Goal: Communication & Community: Participate in discussion

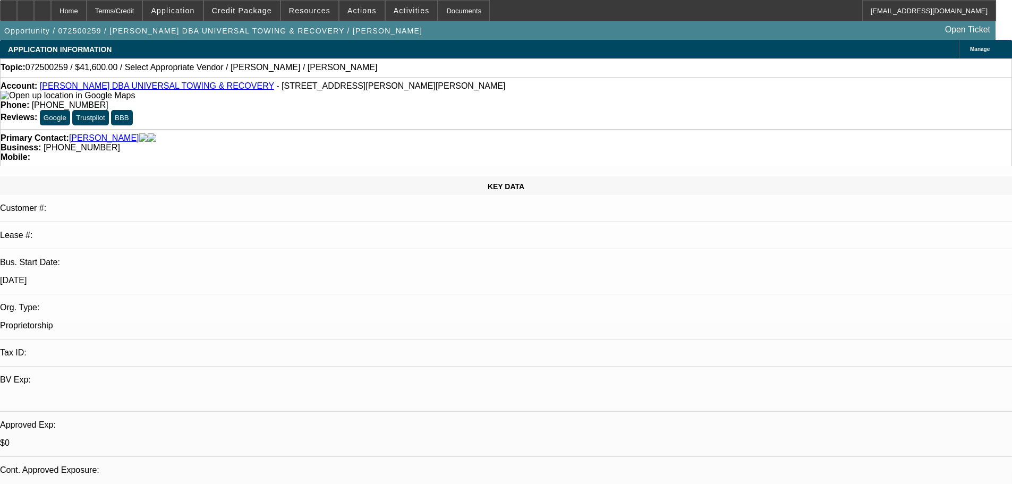
select select "0"
select select "0.1"
select select "4"
select select "0.2"
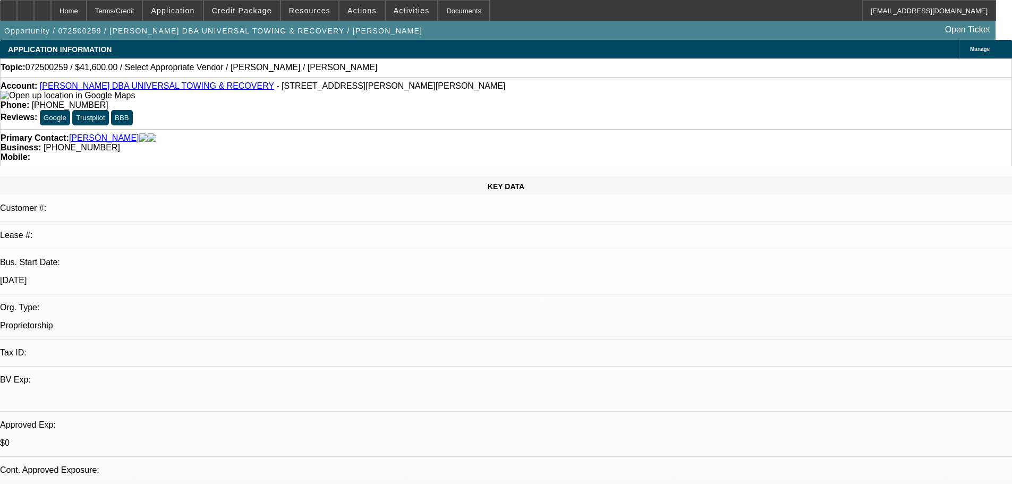
select select "2"
select select "0.1"
select select "4"
drag, startPoint x: 828, startPoint y: 116, endPoint x: 820, endPoint y: 100, distance: 17.8
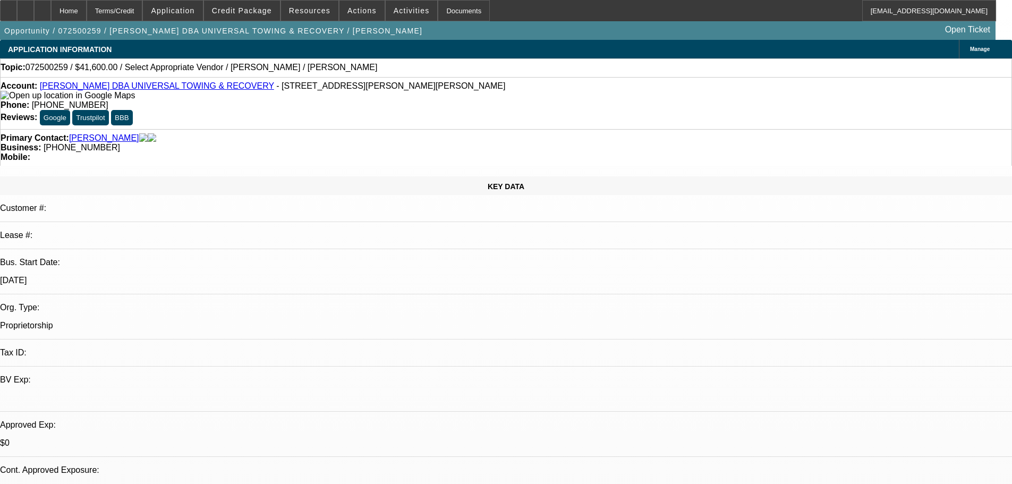
drag, startPoint x: 983, startPoint y: 354, endPoint x: 845, endPoint y: 197, distance: 209.3
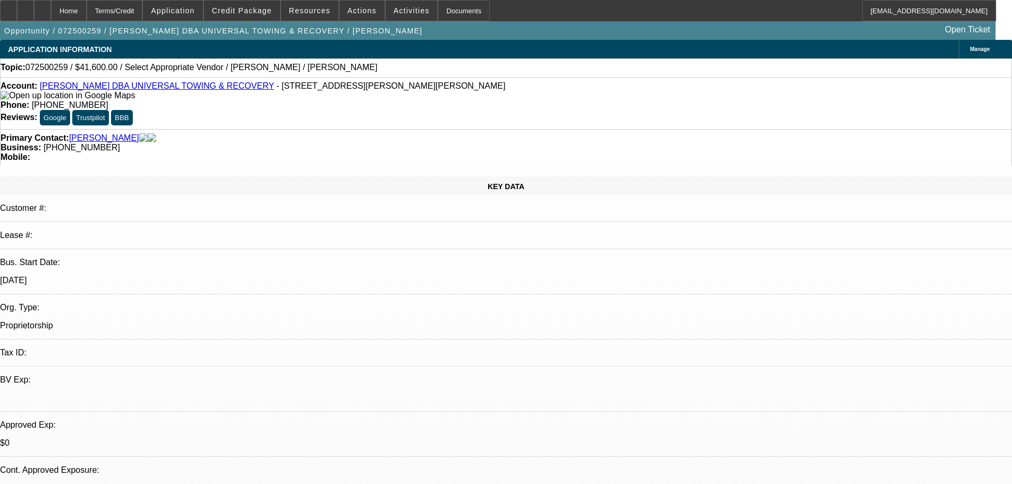
click at [247, 18] on span at bounding box center [242, 11] width 76 height 26
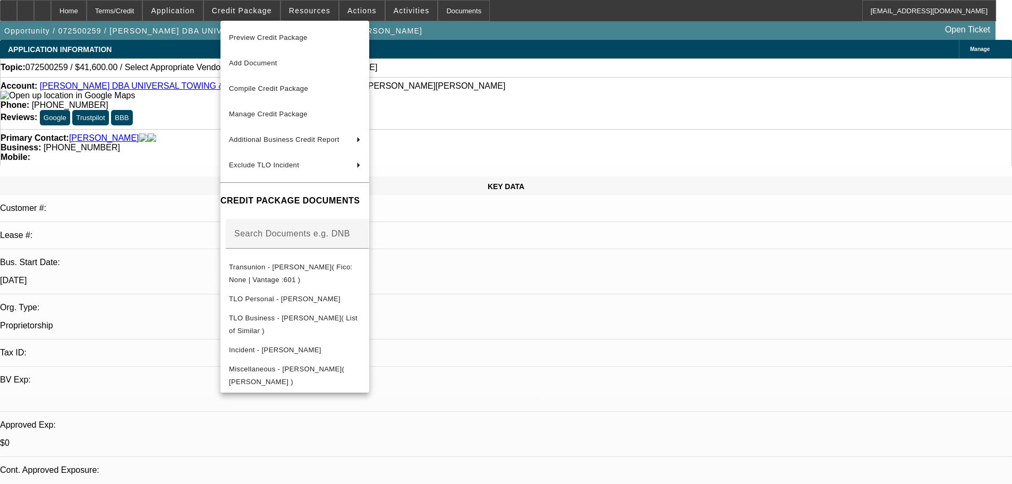
click at [584, 292] on div at bounding box center [506, 242] width 1012 height 484
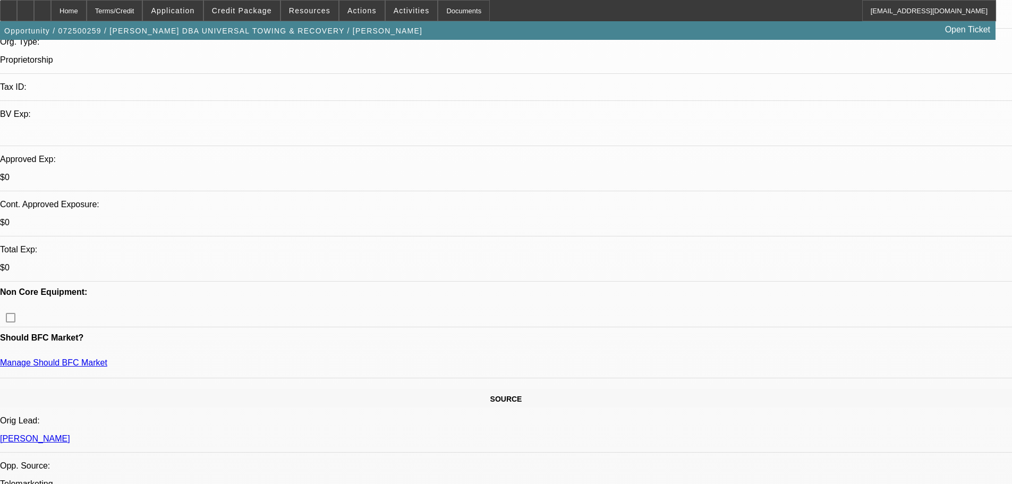
scroll to position [71, 0]
drag, startPoint x: 777, startPoint y: 111, endPoint x: 773, endPoint y: 98, distance: 13.4
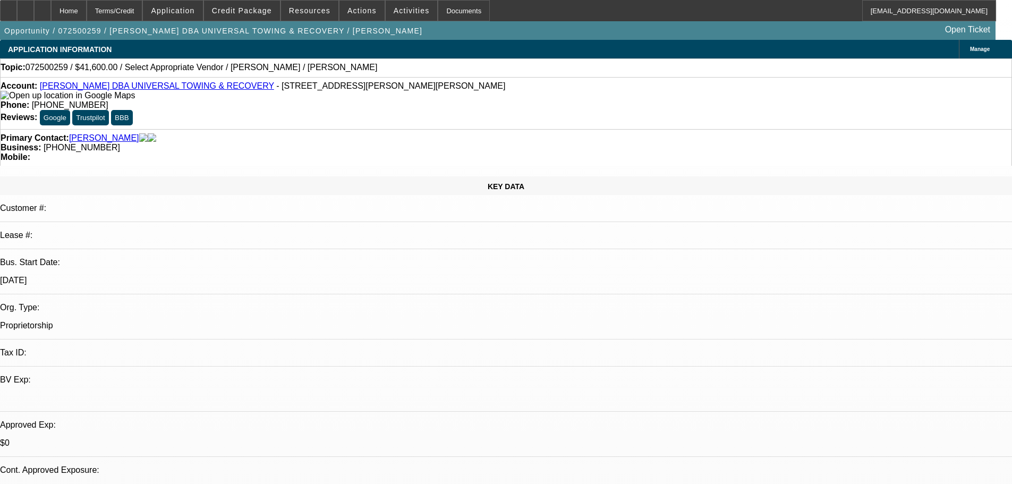
drag, startPoint x: 606, startPoint y: 250, endPoint x: 597, endPoint y: 146, distance: 104.5
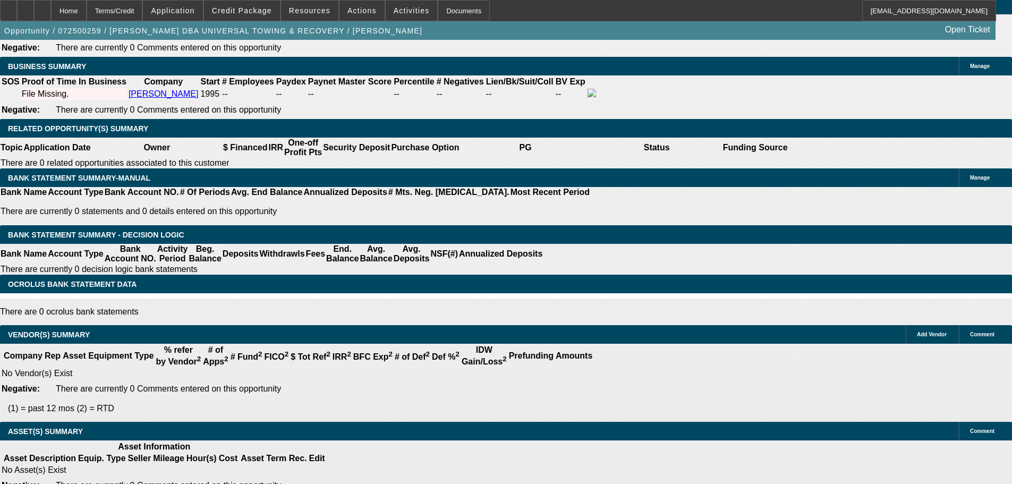
drag, startPoint x: 386, startPoint y: 221, endPoint x: 404, endPoint y: 349, distance: 129.9
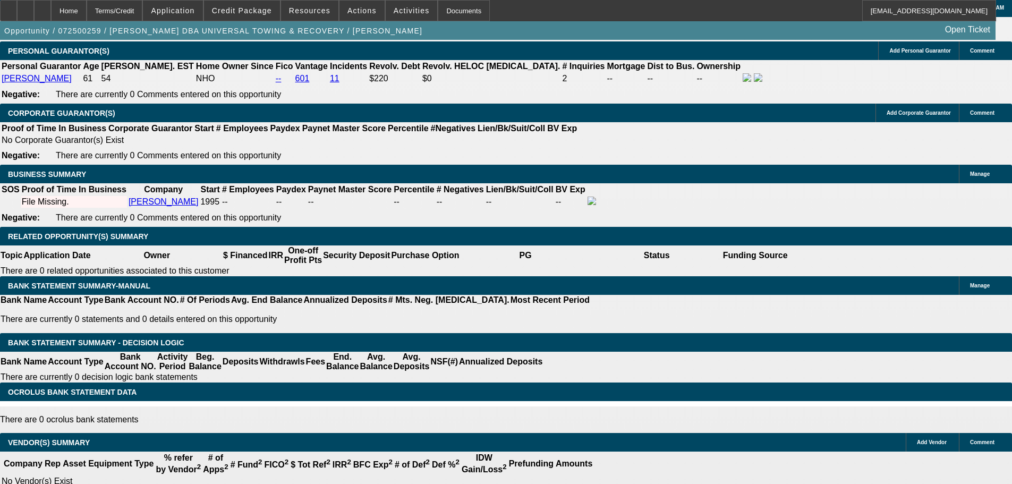
drag, startPoint x: 479, startPoint y: 325, endPoint x: 492, endPoint y: 206, distance: 119.7
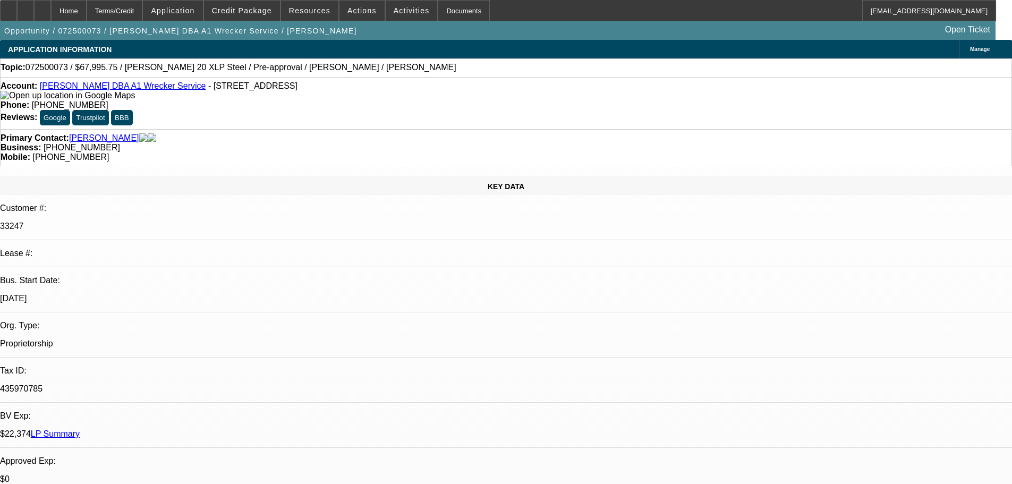
select select "0.15"
select select "2"
select select "0"
select select "6"
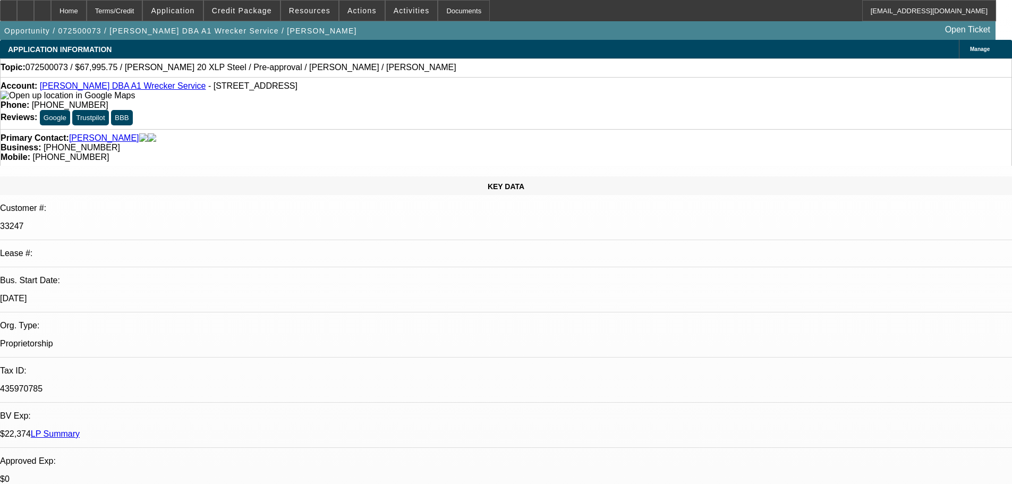
click at [352, 15] on span at bounding box center [362, 11] width 45 height 26
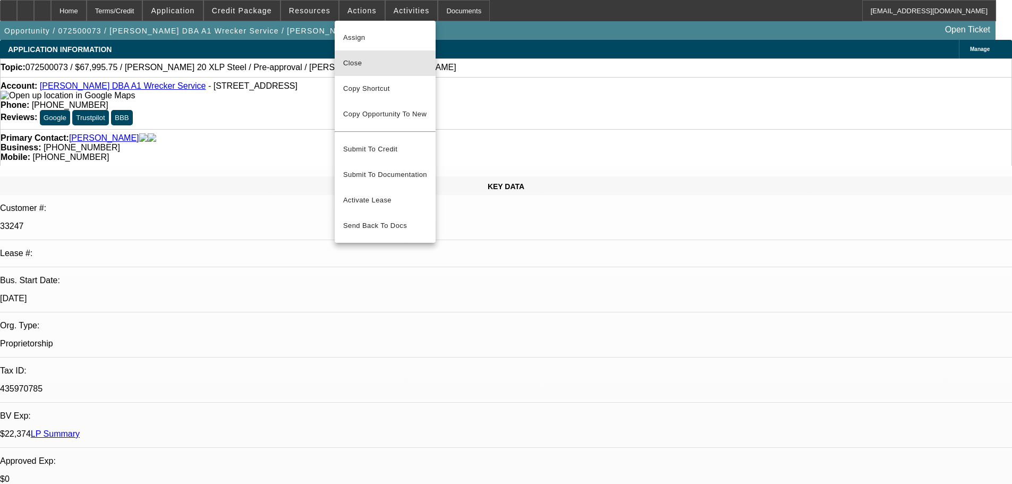
click at [384, 63] on span "Close" at bounding box center [385, 63] width 84 height 13
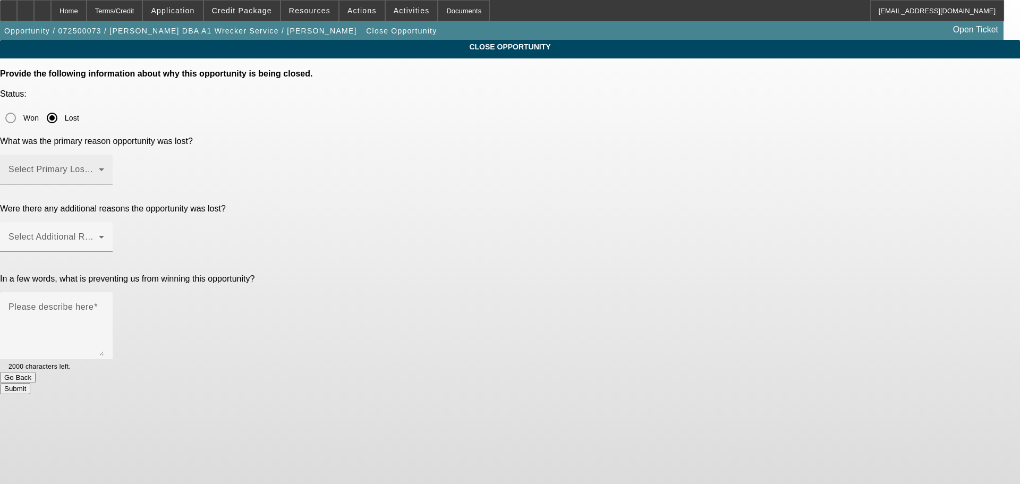
click at [104, 155] on div "Select Primary Lost Reason" at bounding box center [57, 170] width 96 height 30
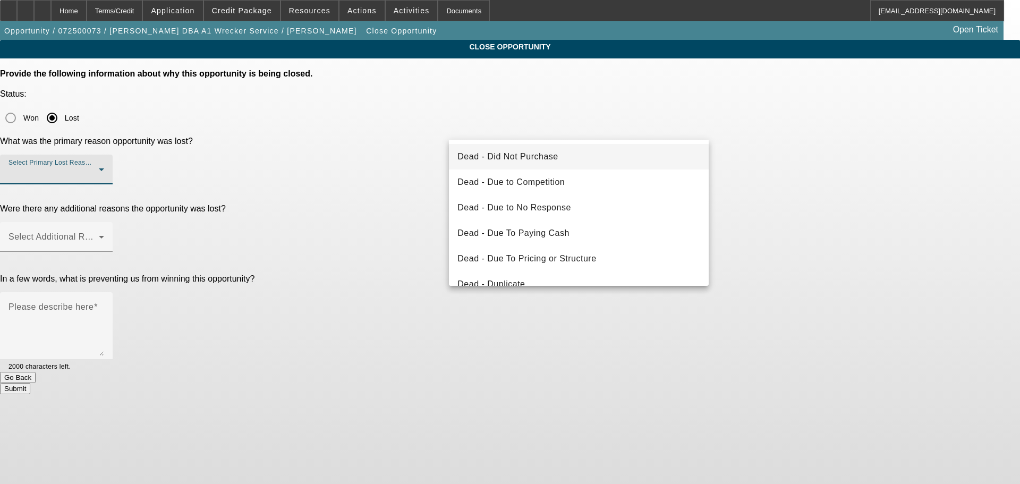
click at [827, 206] on div at bounding box center [510, 242] width 1020 height 484
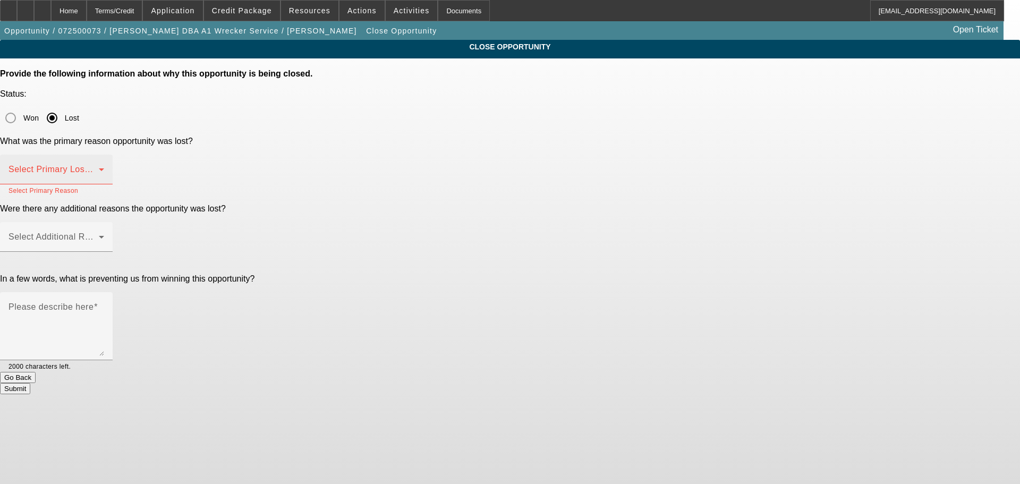
click at [99, 167] on span at bounding box center [54, 173] width 90 height 13
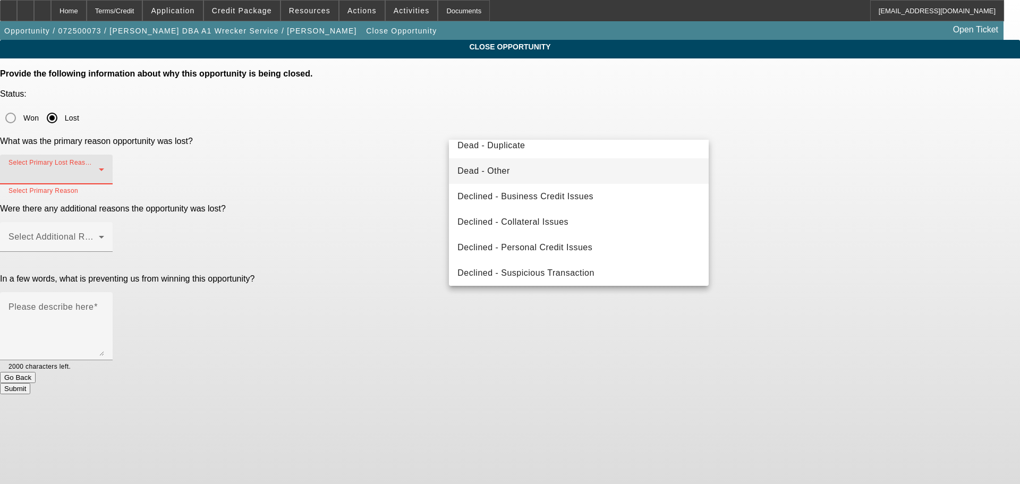
scroll to position [143, 0]
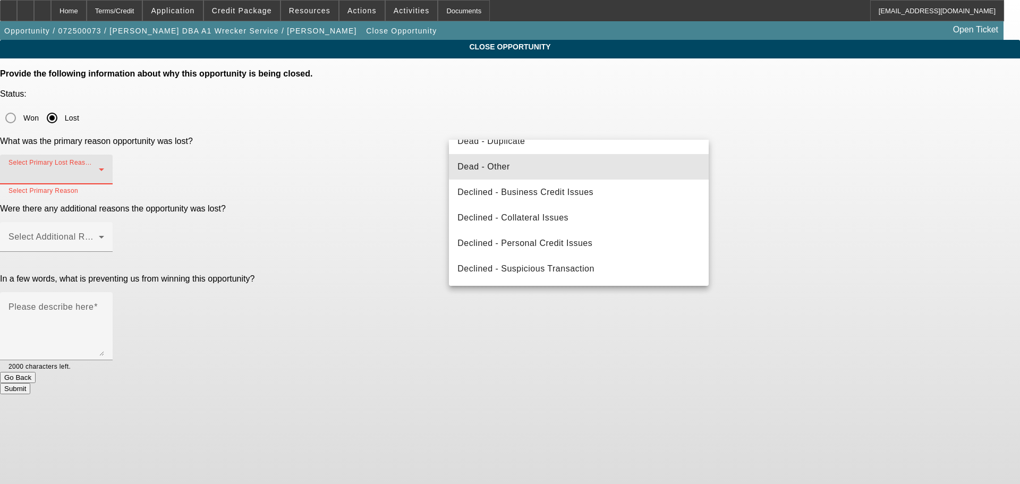
drag, startPoint x: 589, startPoint y: 160, endPoint x: 824, endPoint y: 167, distance: 234.9
click at [586, 159] on mat-option "Dead - Other" at bounding box center [579, 167] width 260 height 26
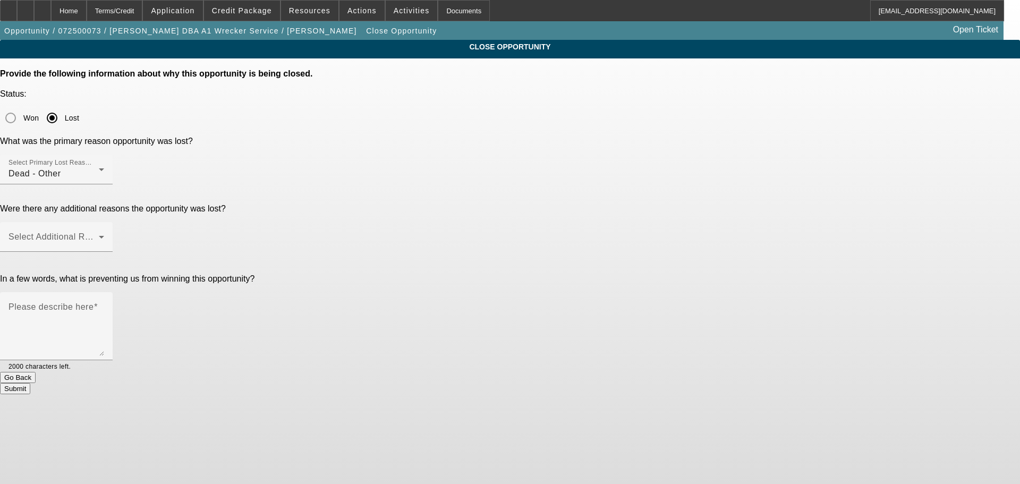
click at [822, 167] on app-close-opportunity "CLOSE OPPORTUNITY Provide the following information about why this opportunity …" at bounding box center [510, 217] width 1020 height 354
click at [104, 222] on div "Select Additional Reasons" at bounding box center [57, 237] width 96 height 30
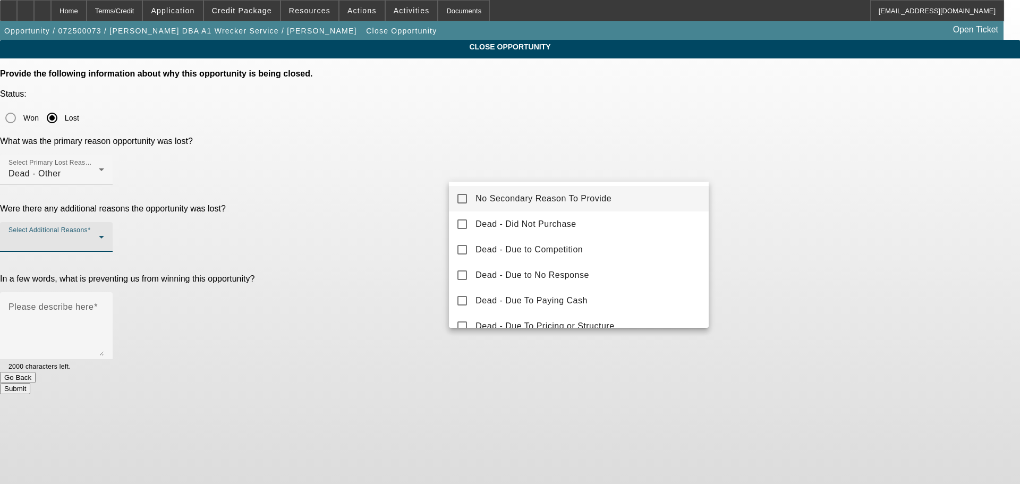
click at [676, 202] on mat-option "No Secondary Reason To Provide" at bounding box center [579, 199] width 260 height 26
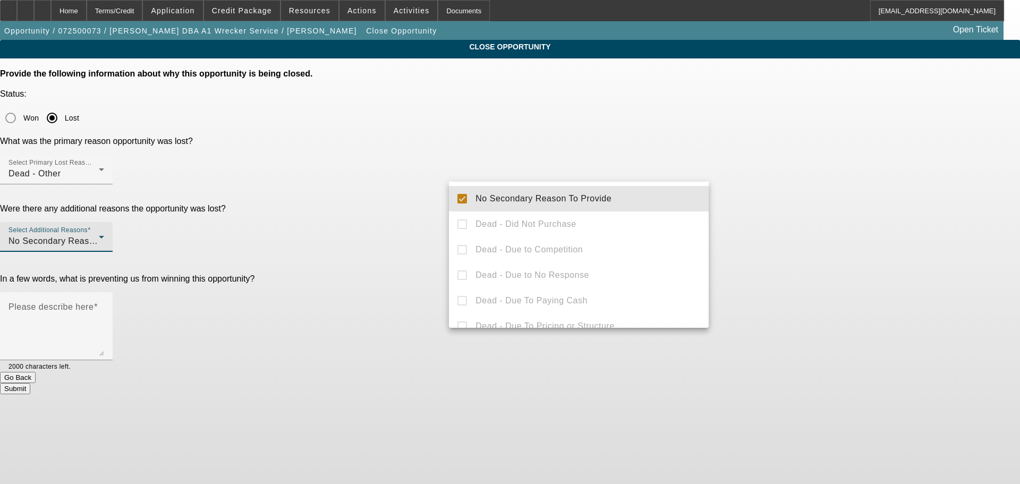
drag, startPoint x: 835, startPoint y: 213, endPoint x: 720, endPoint y: 221, distance: 115.0
click at [830, 213] on div at bounding box center [510, 242] width 1020 height 484
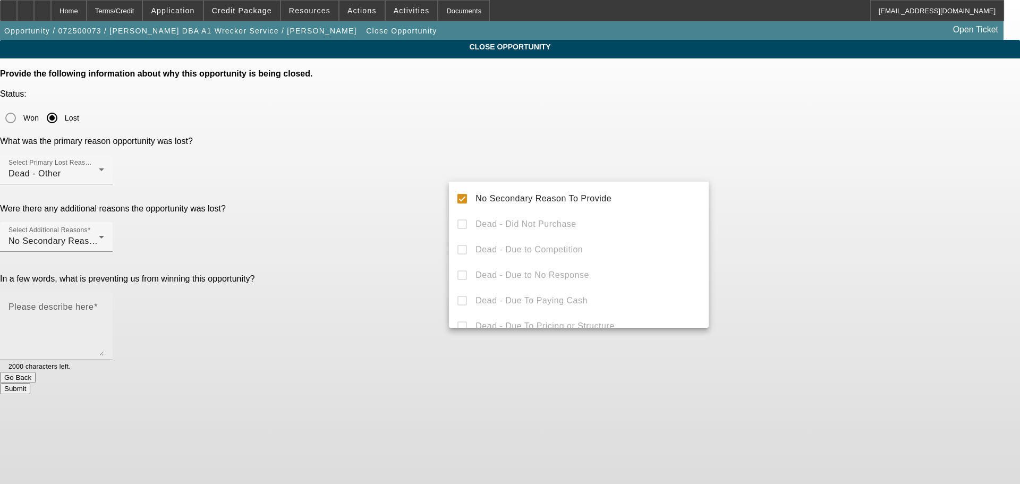
click at [104, 305] on textarea "Please describe here" at bounding box center [57, 330] width 96 height 51
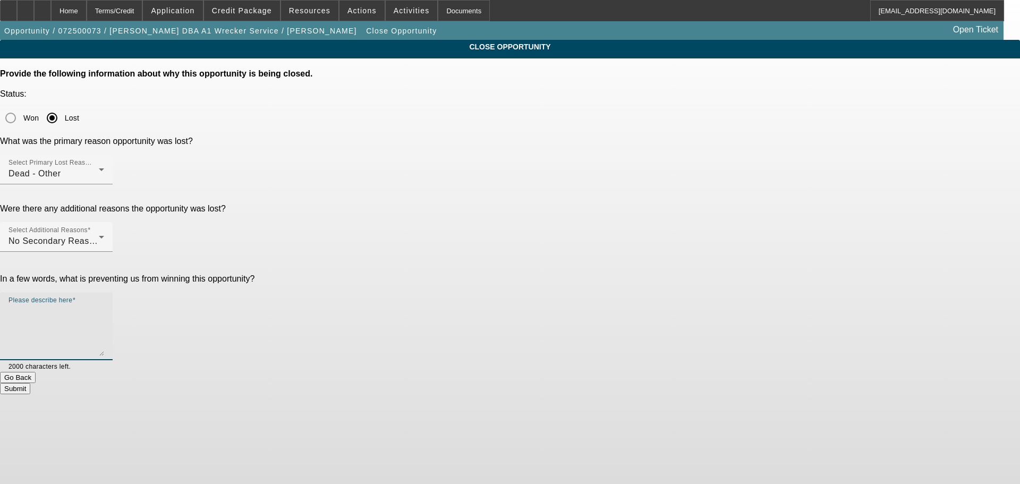
type textarea "s"
click at [104, 305] on textarea "Please describe here" at bounding box center [57, 330] width 96 height 51
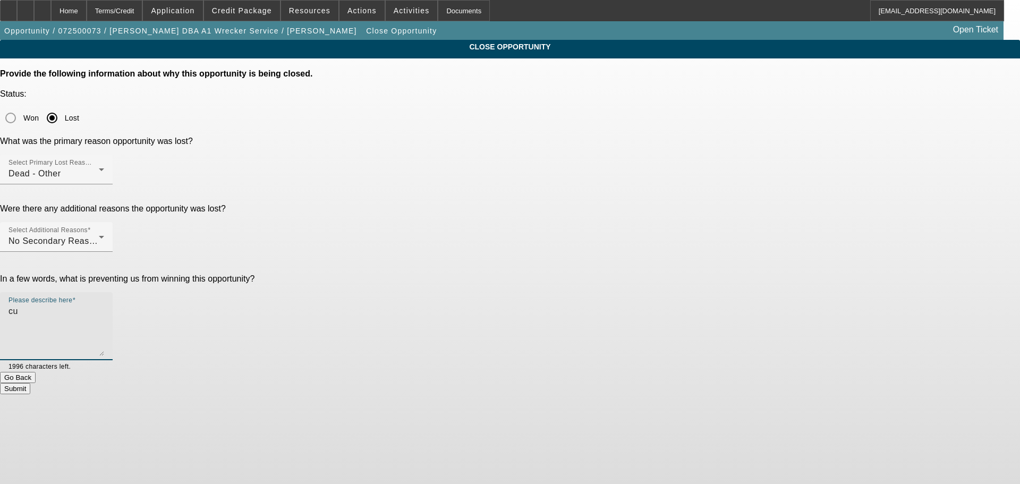
type textarea "c"
click at [99, 167] on div "Dead - Other" at bounding box center [54, 173] width 90 height 13
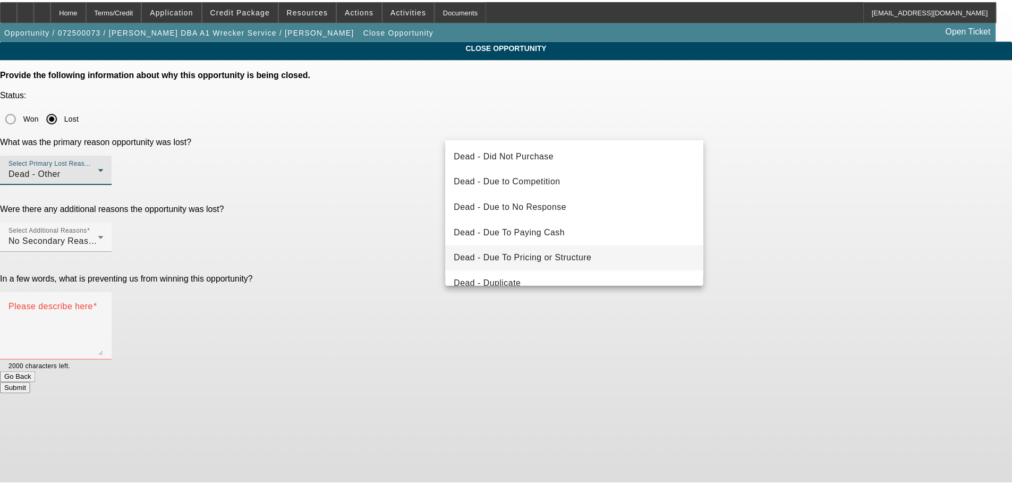
scroll to position [0, 0]
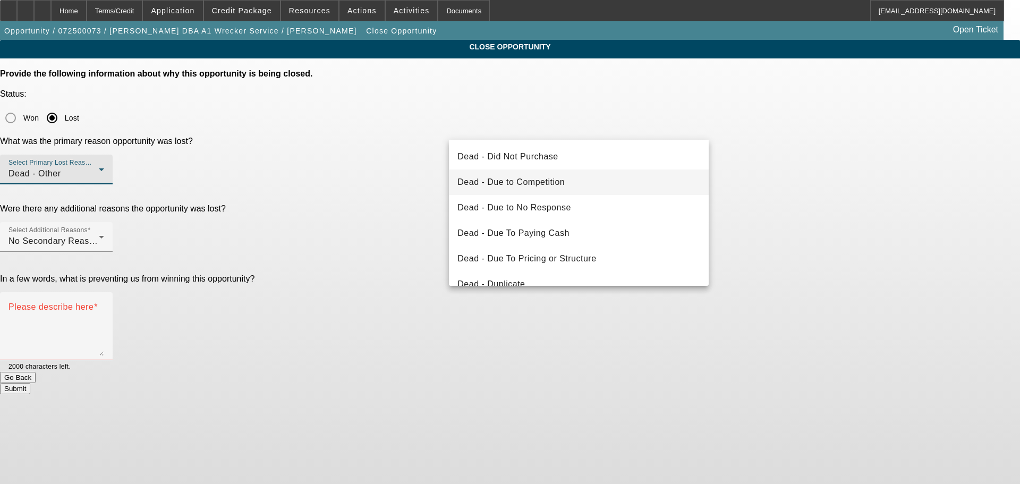
drag, startPoint x: 592, startPoint y: 159, endPoint x: 679, endPoint y: 174, distance: 87.8
click at [591, 159] on mat-option "Dead - Did Not Purchase" at bounding box center [579, 157] width 260 height 26
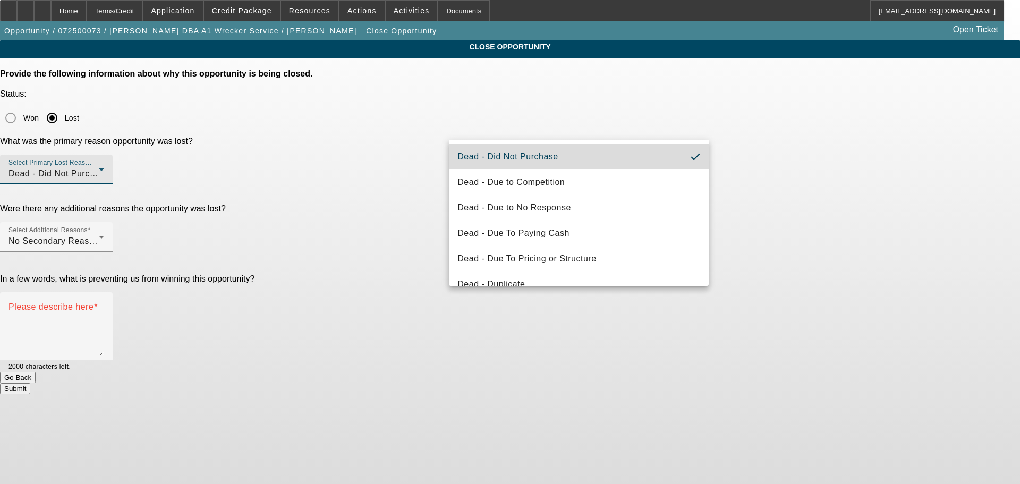
click at [858, 193] on app-close-opportunity "CLOSE OPPORTUNITY Provide the following information about why this opportunity …" at bounding box center [510, 217] width 1020 height 354
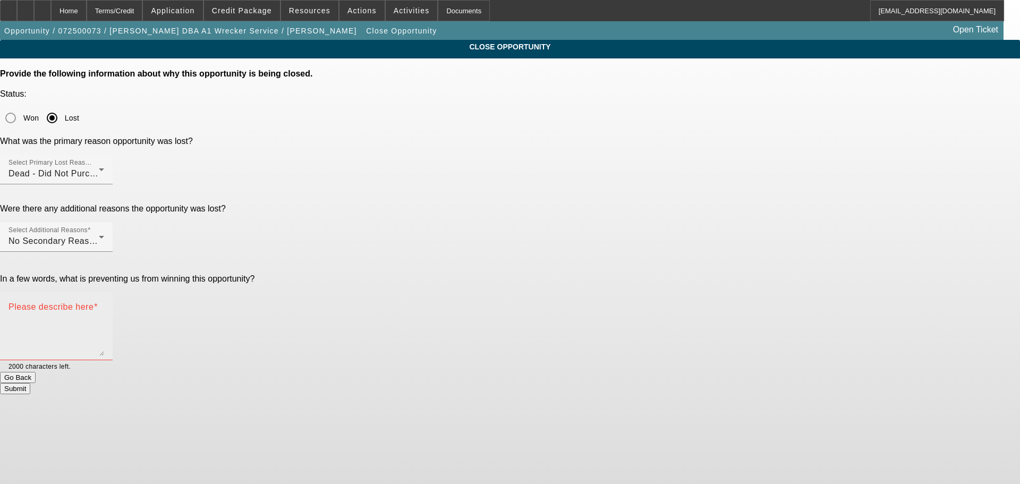
click at [104, 305] on textarea "Please describe here" at bounding box center [57, 330] width 96 height 51
click at [216, 188] on div "CLOSE OPPORTUNITY Provide the following information about why this opportunity …" at bounding box center [510, 217] width 1020 height 354
drag, startPoint x: 524, startPoint y: 213, endPoint x: 491, endPoint y: 213, distance: 32.9
click at [104, 305] on textarea "Customer holding off" at bounding box center [57, 330] width 96 height 51
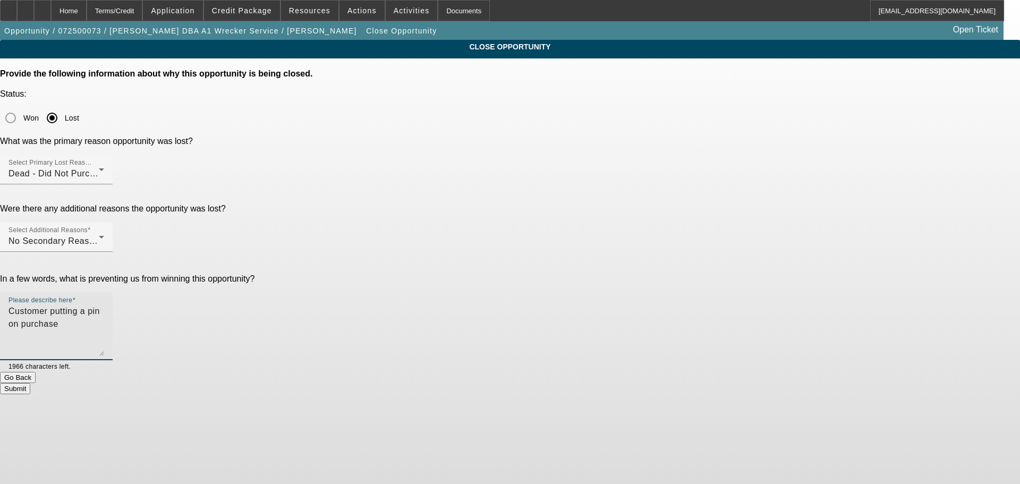
type textarea "Customer putting a pin on purchase"
click at [30, 383] on button "Submit" at bounding box center [15, 388] width 30 height 11
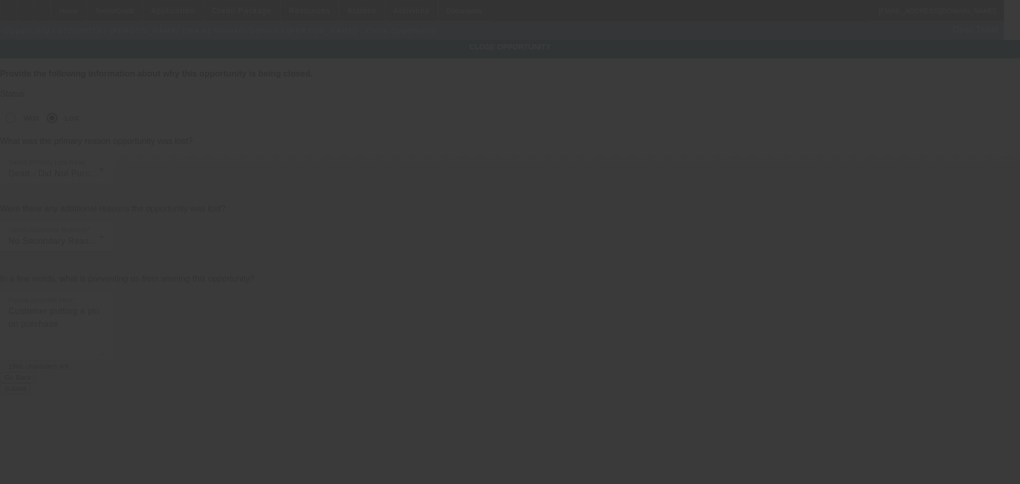
click at [186, 132] on div at bounding box center [510, 242] width 1020 height 484
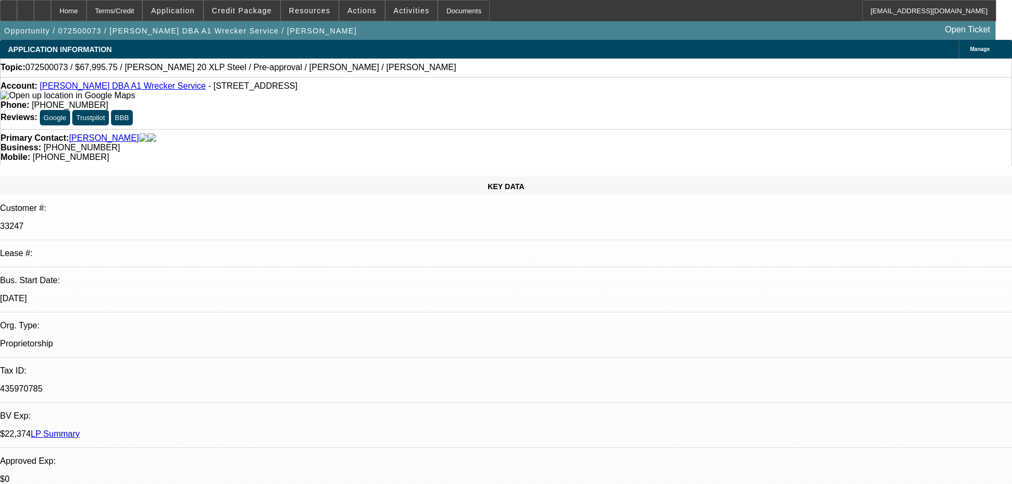
select select "0.15"
select select "2"
select select "0"
select select "6"
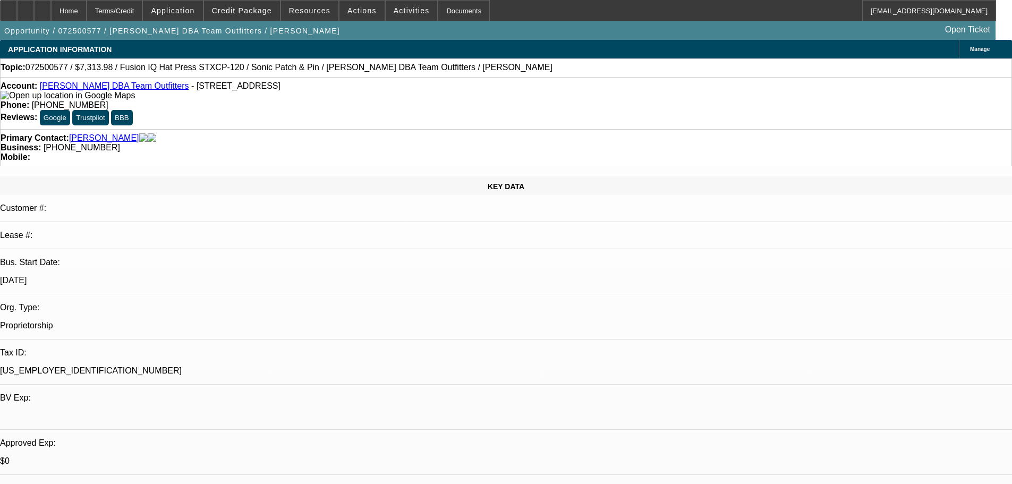
select select "0"
select select "0.1"
select select "5"
select select "0"
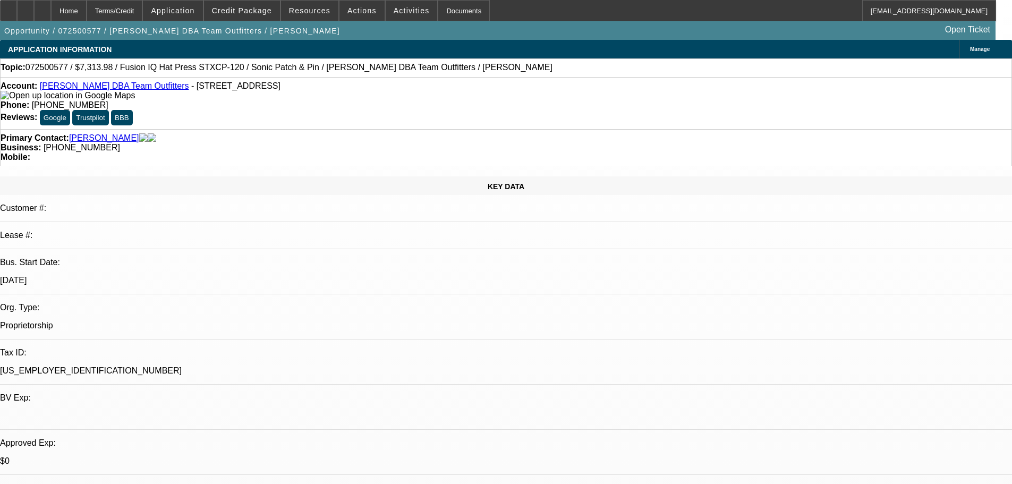
select select "0"
select select "0.1"
select select "5"
select select "0"
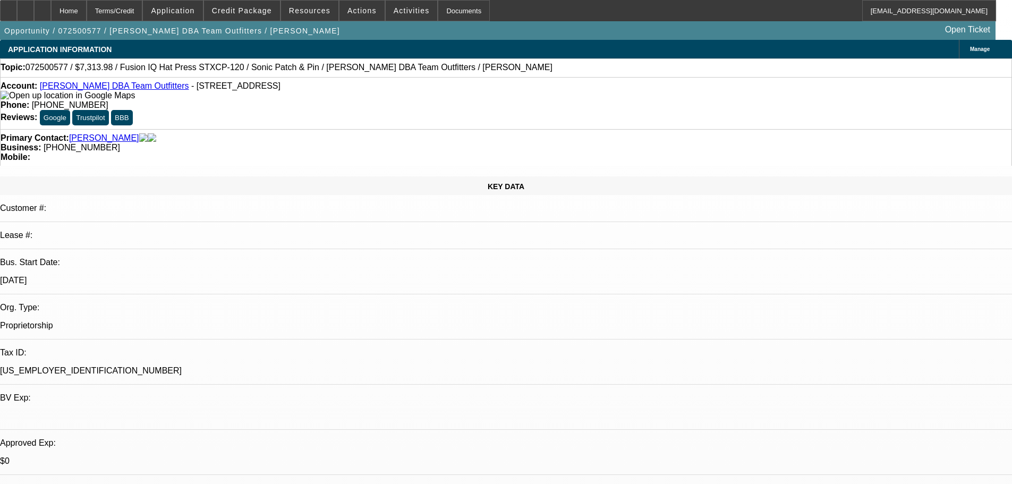
select select "0.1"
select select "5"
select select "0"
select select "0.1"
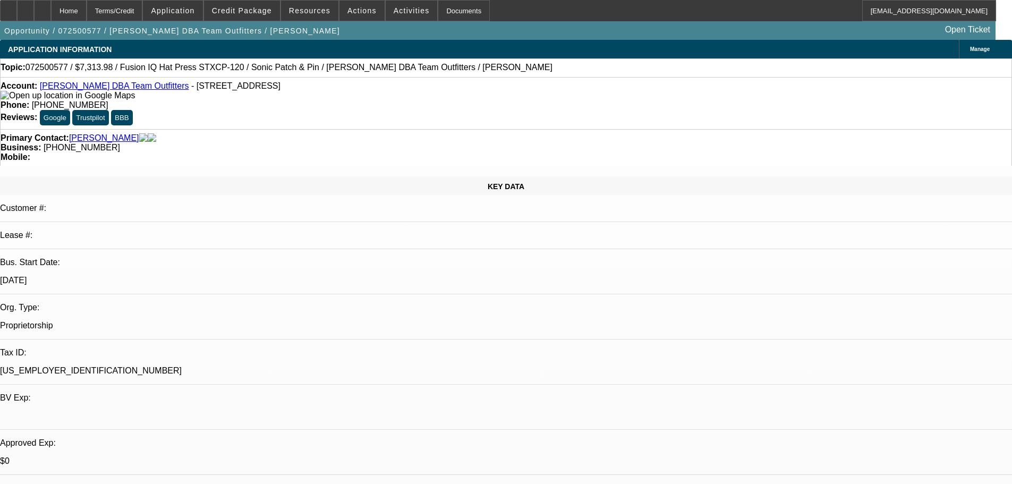
select select "5"
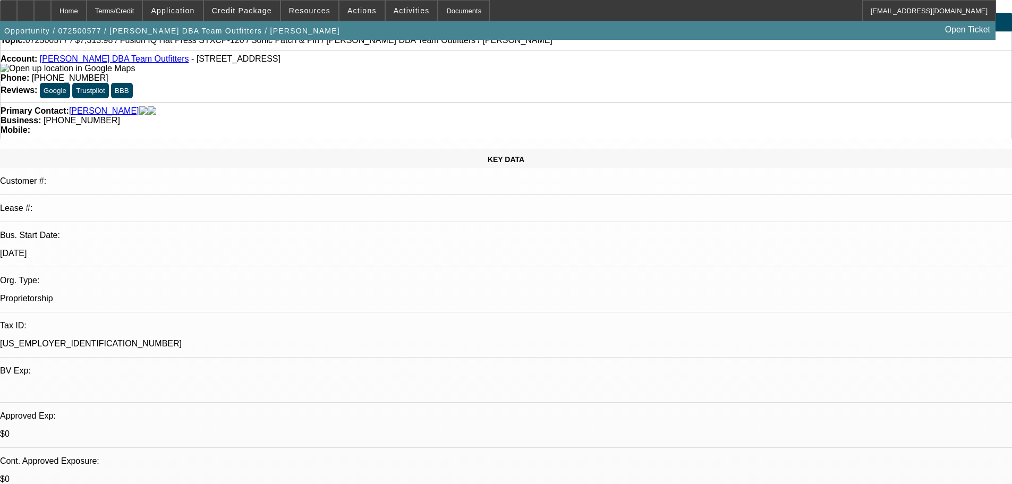
drag, startPoint x: 404, startPoint y: 186, endPoint x: 420, endPoint y: 235, distance: 51.6
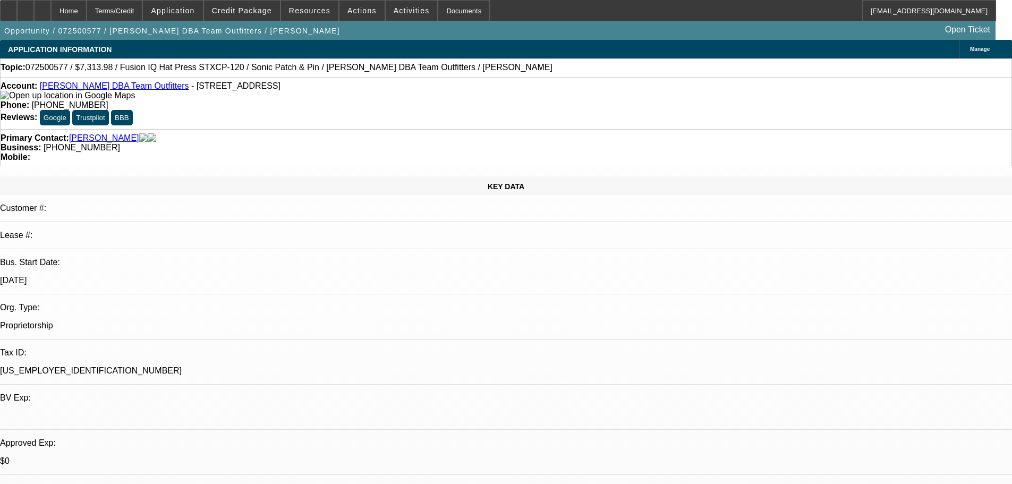
drag, startPoint x: 420, startPoint y: 224, endPoint x: 416, endPoint y: 175, distance: 49.6
drag, startPoint x: 420, startPoint y: 255, endPoint x: 420, endPoint y: 166, distance: 88.7
drag, startPoint x: 435, startPoint y: 232, endPoint x: 429, endPoint y: 225, distance: 8.6
drag, startPoint x: 446, startPoint y: 227, endPoint x: 448, endPoint y: 190, distance: 37.3
drag, startPoint x: 448, startPoint y: 228, endPoint x: 449, endPoint y: 210, distance: 18.6
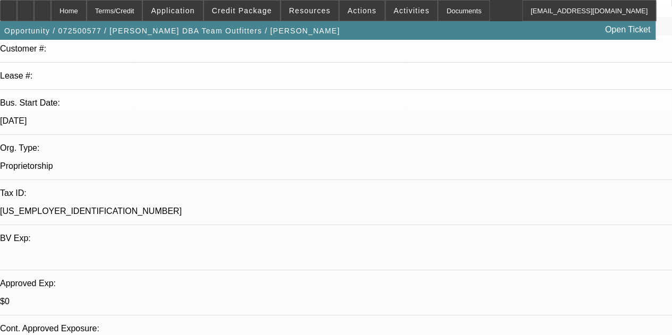
scroll to position [53, 0]
radio input "true"
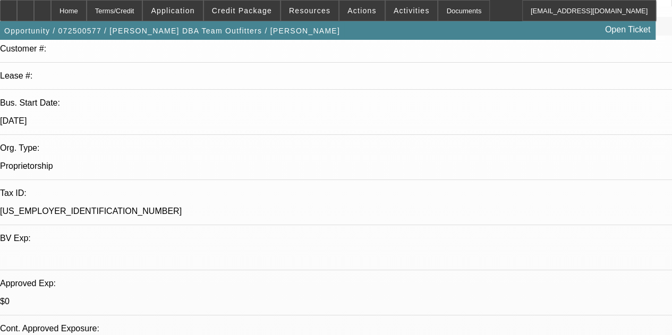
type textarea "8/15 sent kiss off,disq inw"
radio input "true"
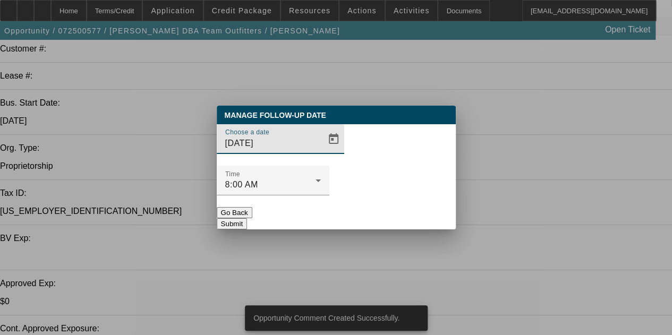
scroll to position [0, 0]
click at [321, 152] on span "Open calendar" at bounding box center [334, 139] width 26 height 26
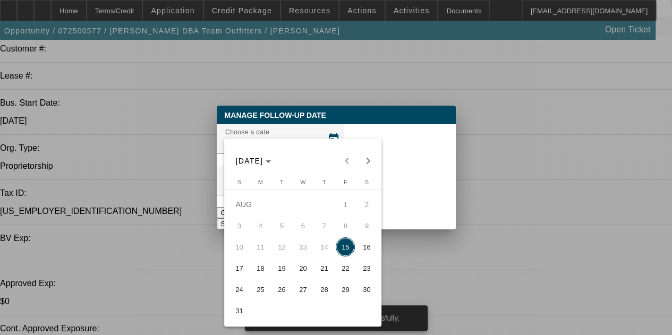
click at [279, 277] on span "19" at bounding box center [281, 268] width 19 height 19
type input "8/19/2025"
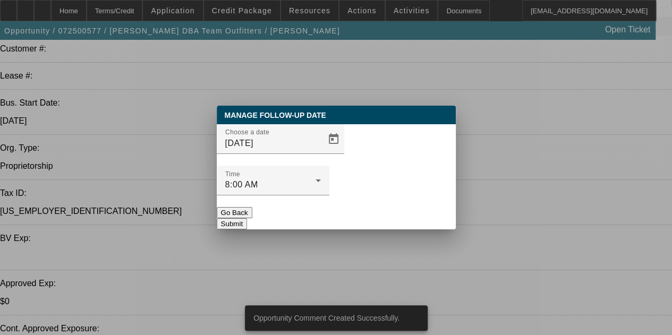
click at [420, 213] on div "Manage Follow-Up Date Choose a date 8/19/2025 Time 8:00 AM Go Back Submit" at bounding box center [336, 168] width 239 height 124
click at [247, 218] on button "Submit" at bounding box center [232, 223] width 30 height 11
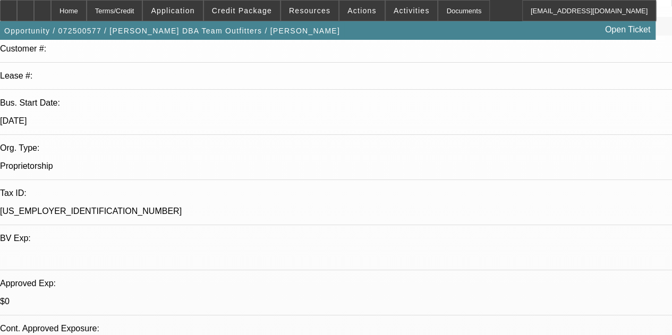
scroll to position [159, 0]
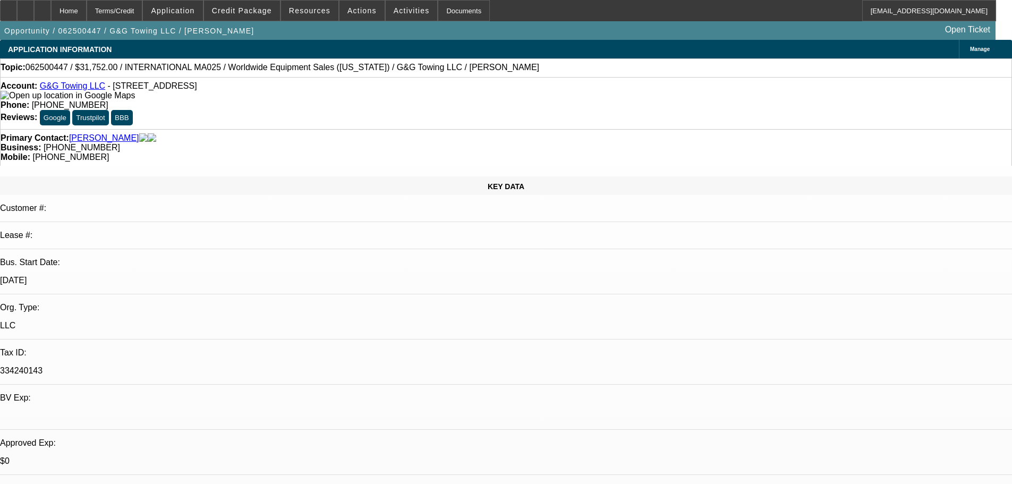
select select "0"
select select "2"
select select "0.1"
select select "4"
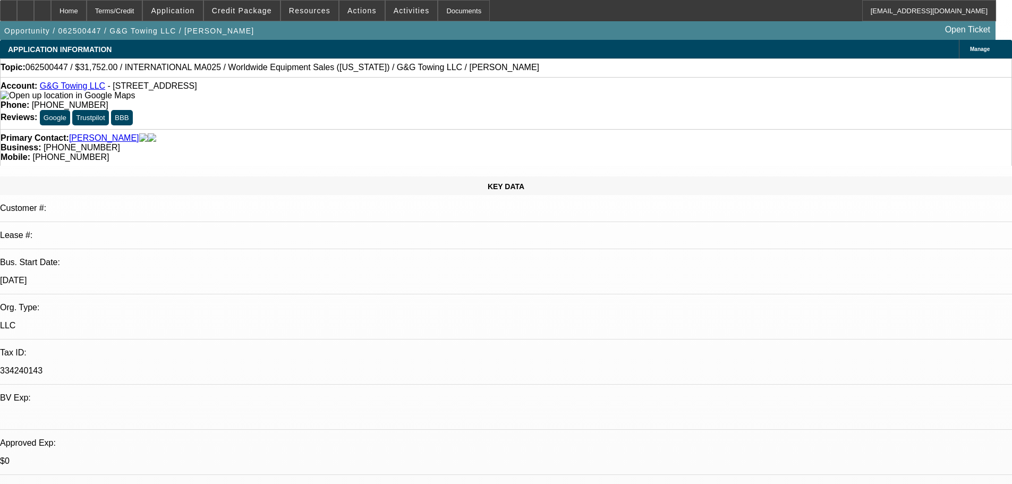
select select "0"
select select "2"
select select "0.1"
select select "4"
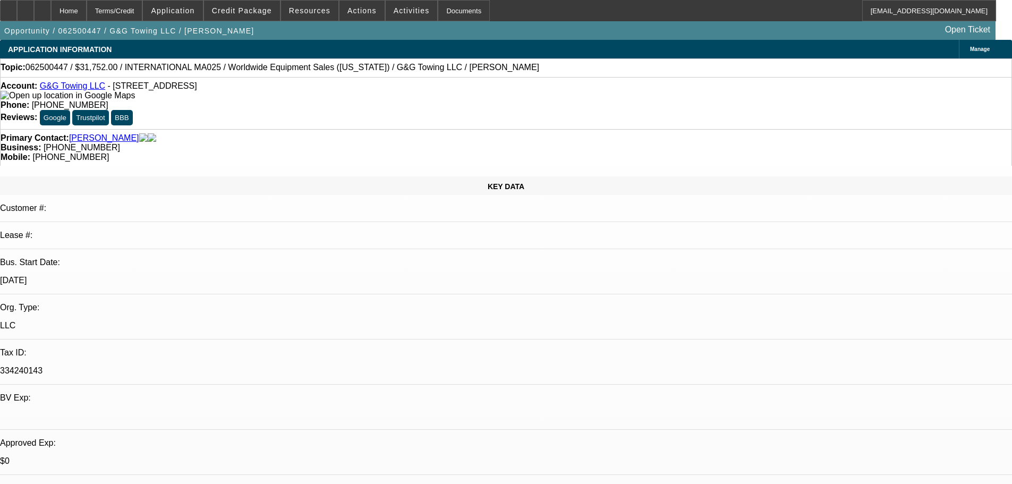
select select "0"
select select "2"
select select "0.1"
select select "4"
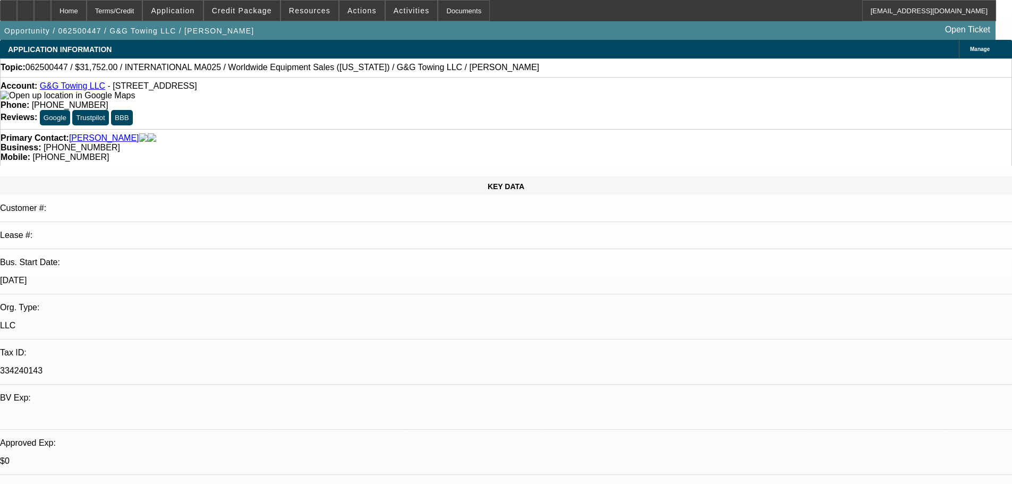
select select "0"
select select "2"
select select "0.1"
select select "4"
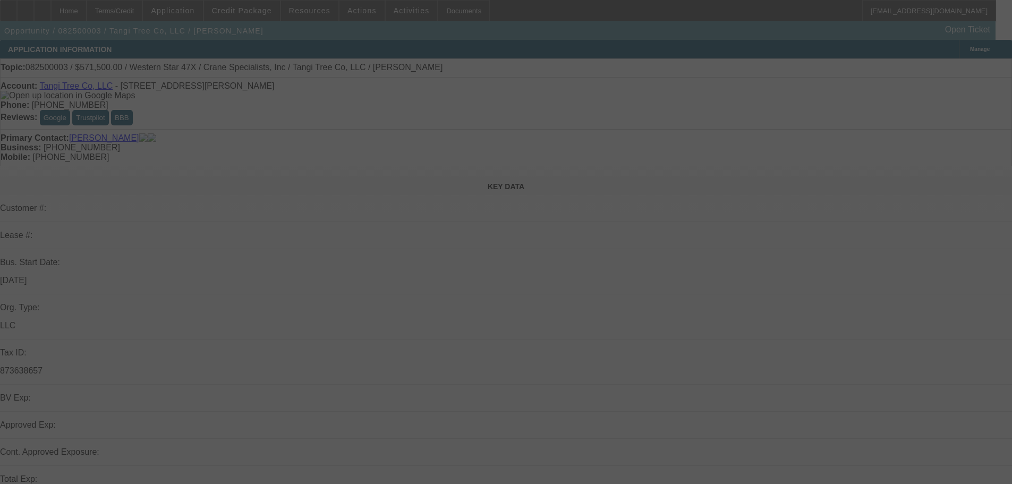
select select "0.1"
select select "2"
select select "0"
select select "6"
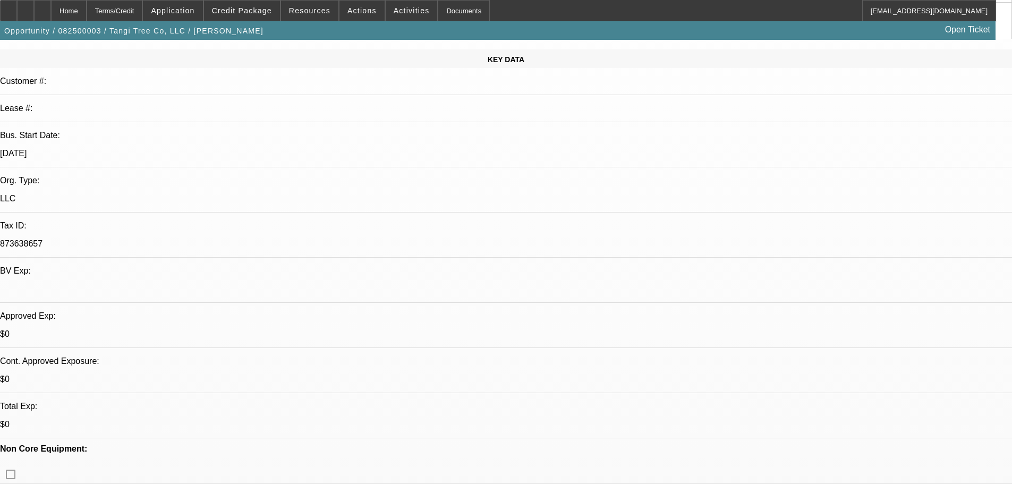
scroll to position [266, 0]
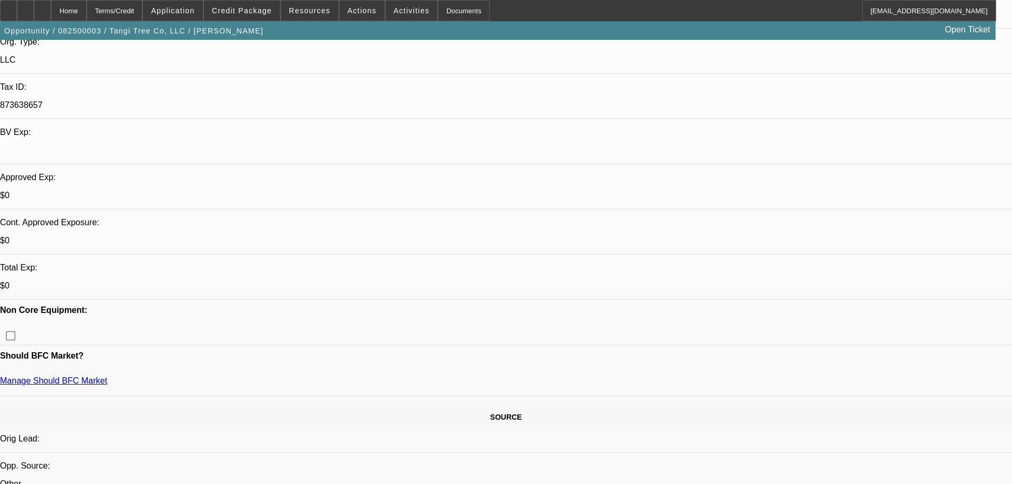
drag, startPoint x: 929, startPoint y: 350, endPoint x: 671, endPoint y: 341, distance: 258.9
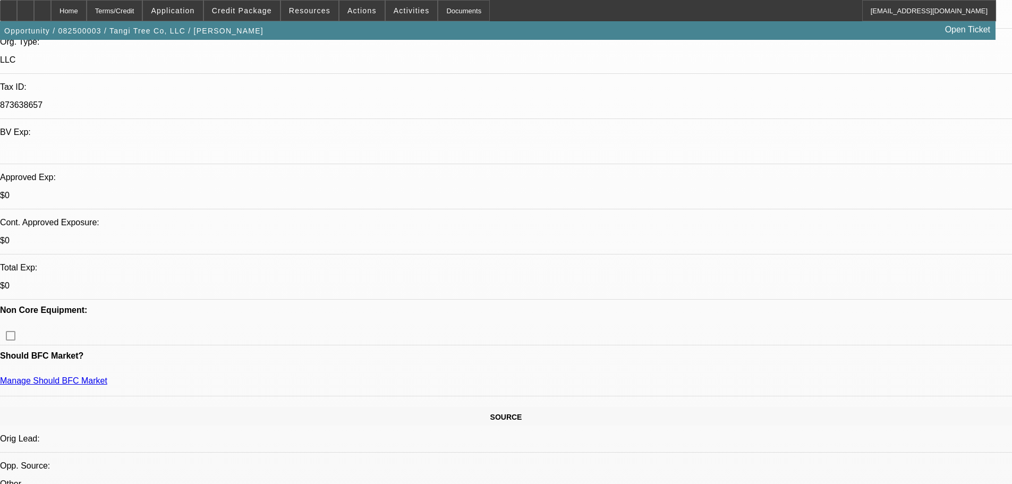
drag, startPoint x: 682, startPoint y: 342, endPoint x: 960, endPoint y: 371, distance: 278.9
click at [762, 30] on div "Opportunity / 082500003 / Tangi Tree Co, LLC / [PERSON_NAME] Open Ticket" at bounding box center [498, 30] width 996 height 19
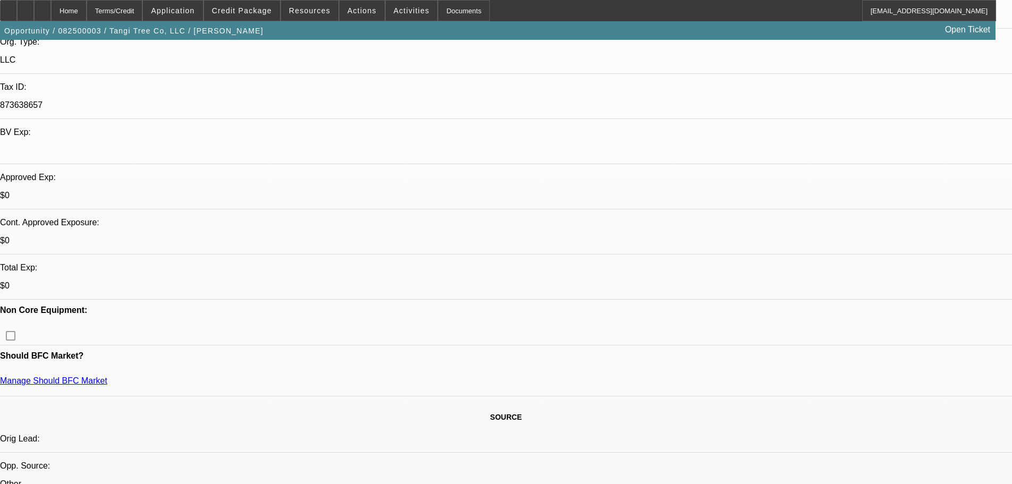
radio input "true"
type textarea "8/15 emialed for update on remaining items"
radio input "true"
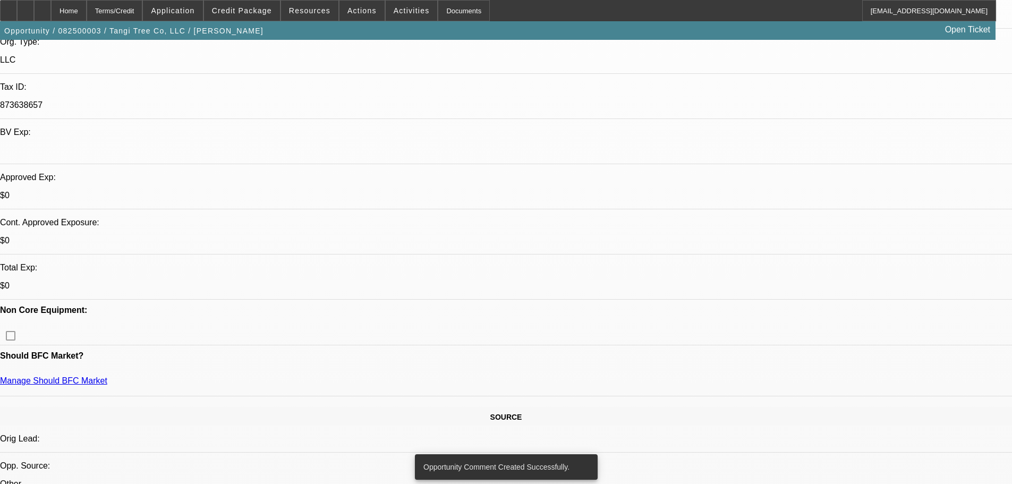
scroll to position [0, 0]
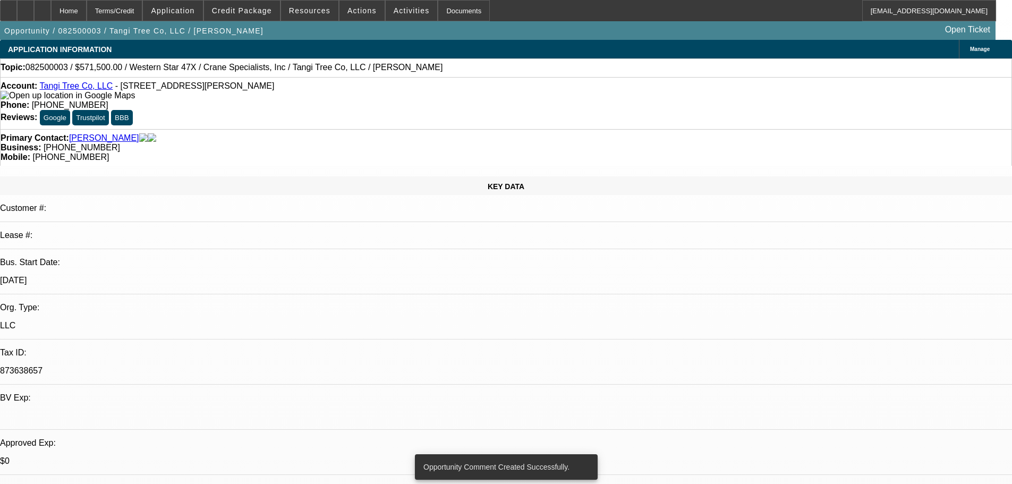
drag, startPoint x: 312, startPoint y: 243, endPoint x: 313, endPoint y: 161, distance: 82.4
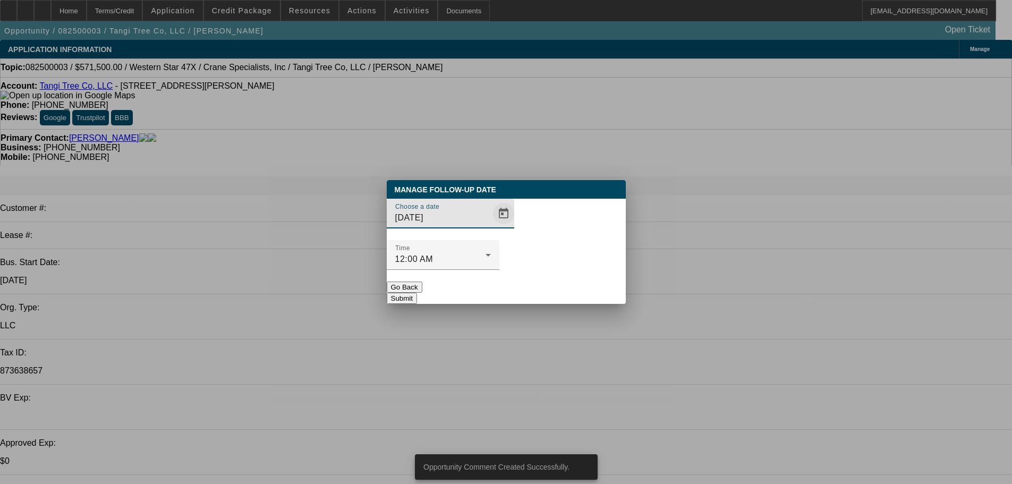
click at [491, 226] on span "Open calendar" at bounding box center [504, 214] width 26 height 26
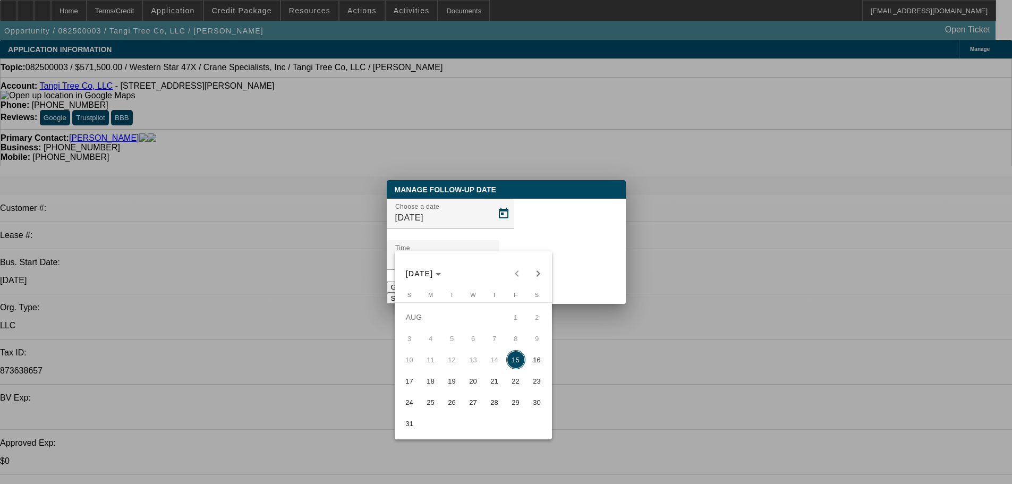
click at [448, 388] on span "19" at bounding box center [452, 380] width 19 height 19
type input "8/19/2025"
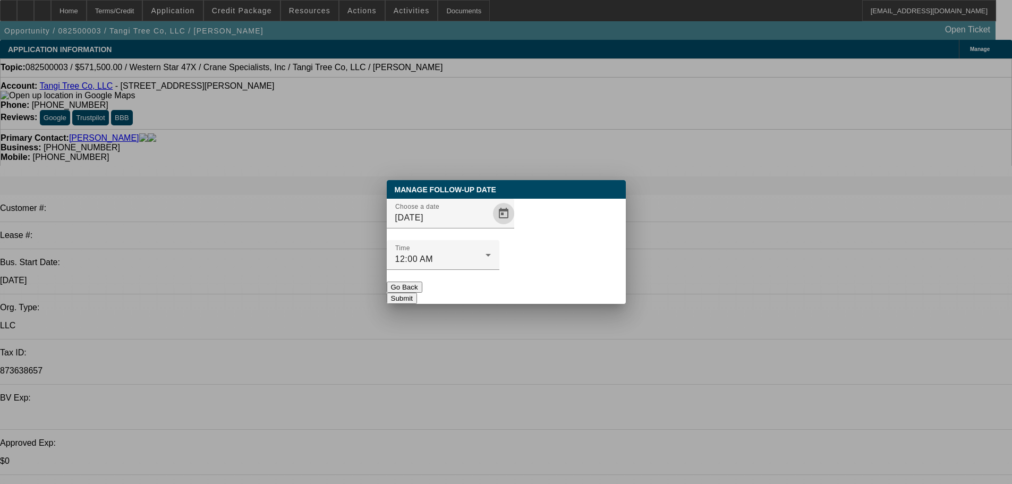
click at [499, 270] on div at bounding box center [443, 276] width 113 height 12
click at [417, 293] on button "Submit" at bounding box center [402, 298] width 30 height 11
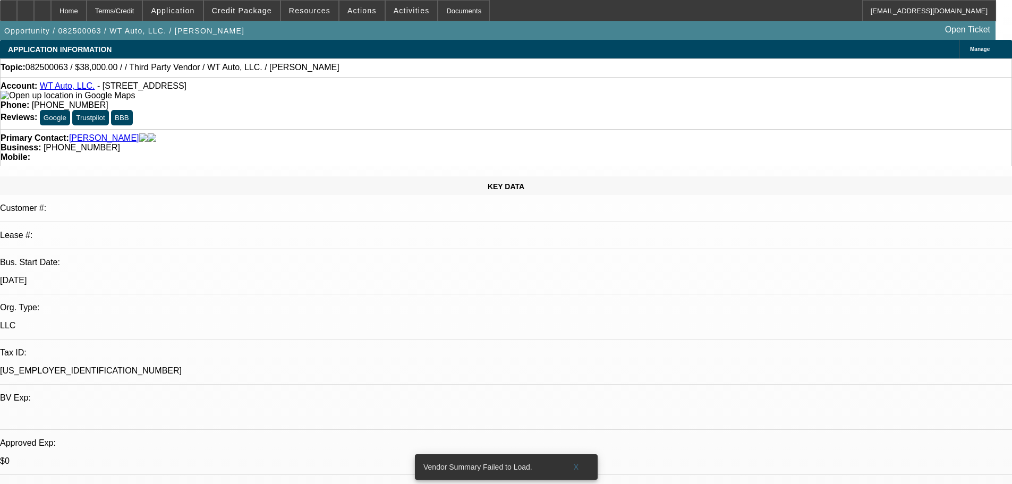
select select "0"
select select "1"
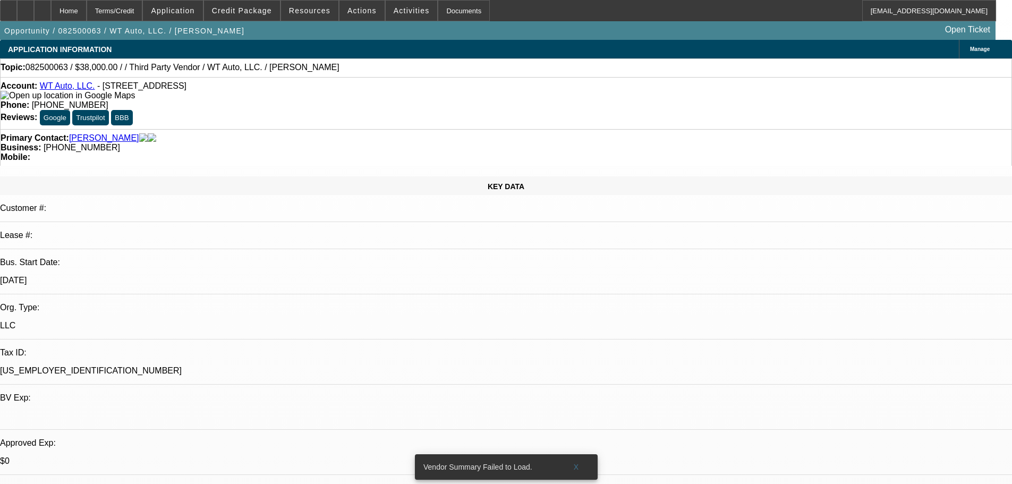
select select "6"
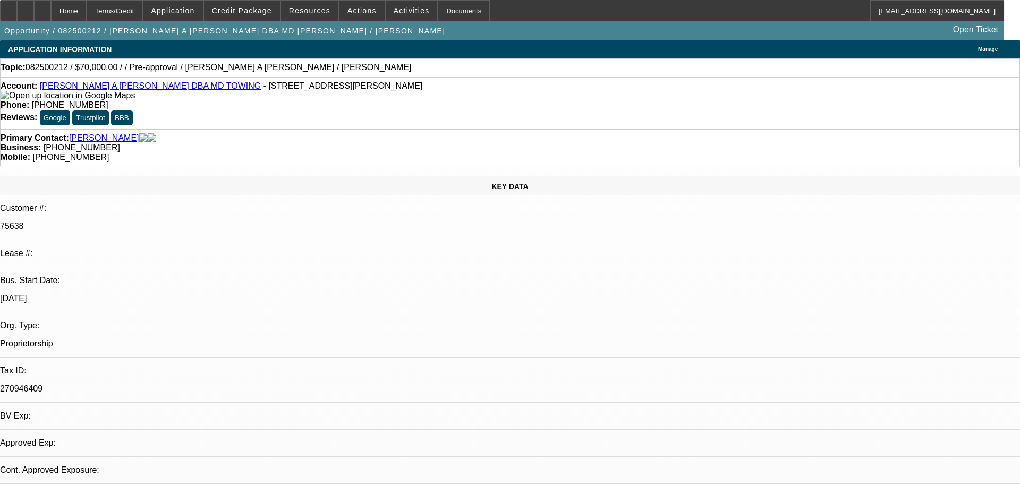
select select "0"
select select "2"
select select "0.1"
select select "4"
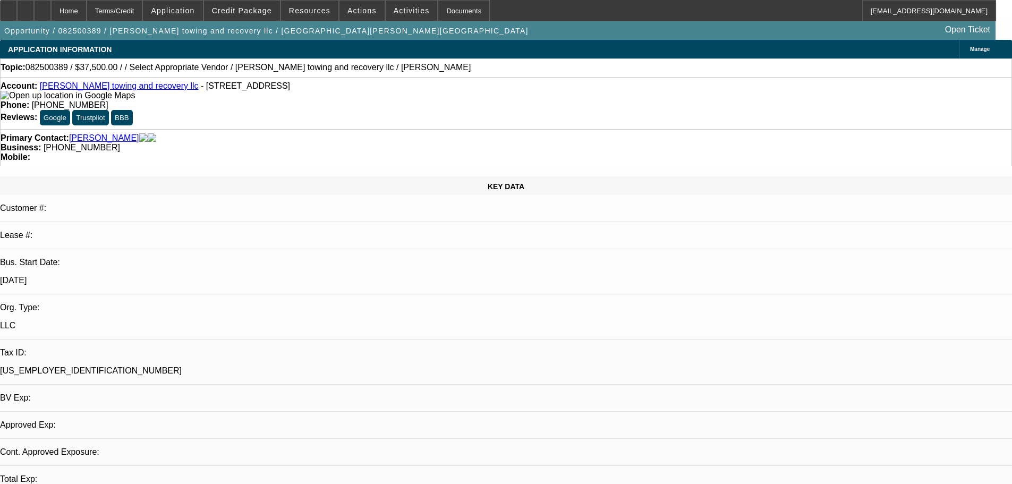
select select "0"
select select "3"
select select "0.1"
select select "4"
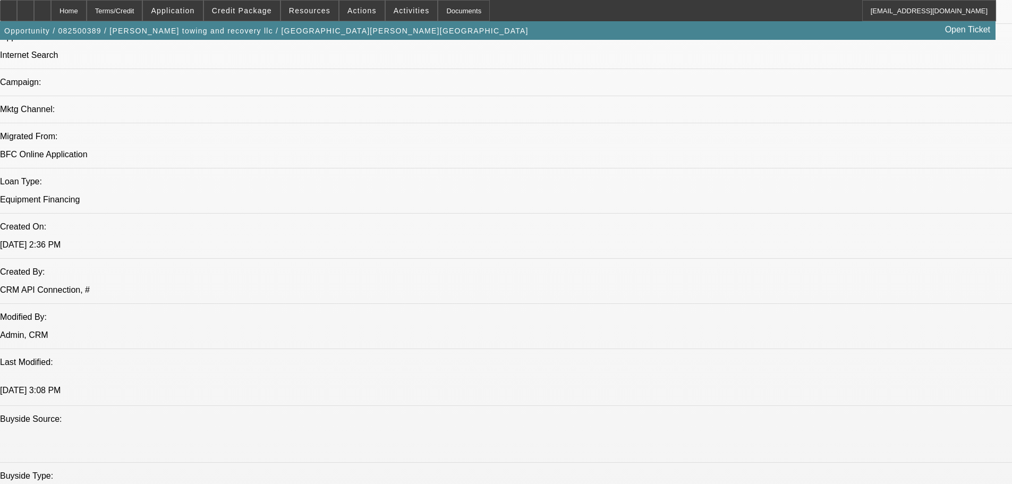
drag, startPoint x: 516, startPoint y: 239, endPoint x: 501, endPoint y: 295, distance: 59.0
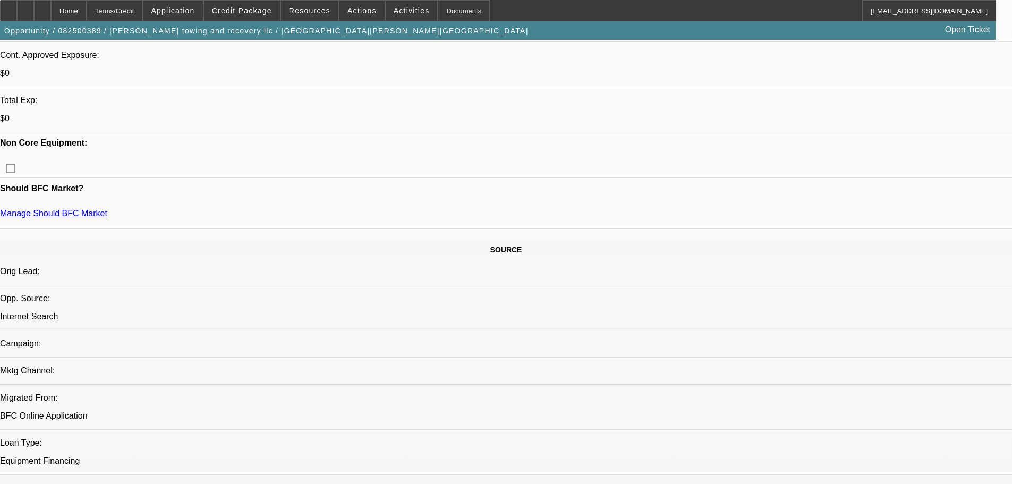
drag, startPoint x: 456, startPoint y: 300, endPoint x: 427, endPoint y: 179, distance: 124.6
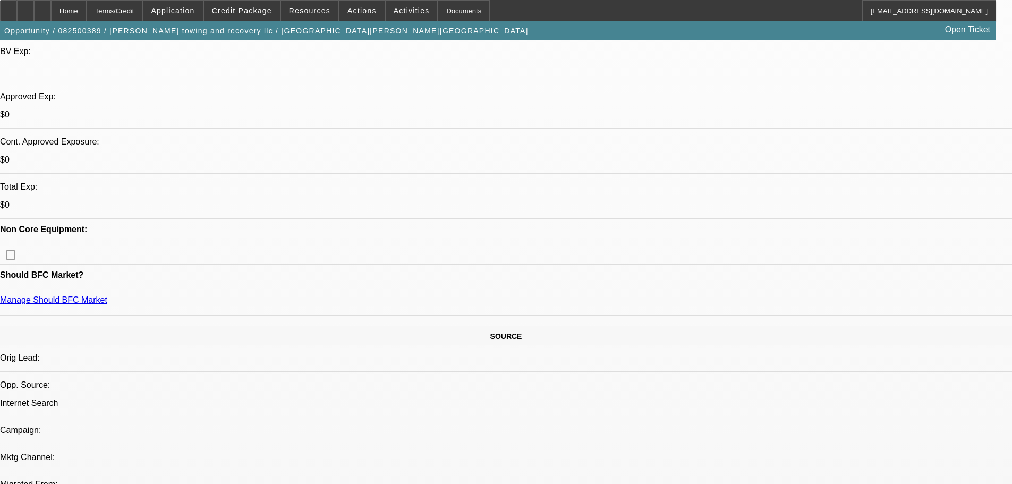
drag, startPoint x: 381, startPoint y: 180, endPoint x: 375, endPoint y: 165, distance: 16.7
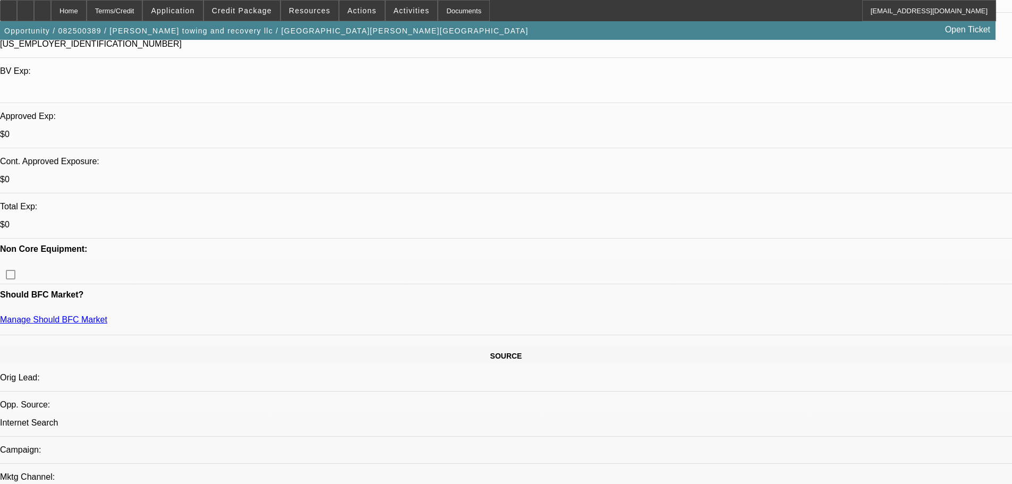
drag, startPoint x: 842, startPoint y: 148, endPoint x: 833, endPoint y: 140, distance: 12.8
drag, startPoint x: 438, startPoint y: 349, endPoint x: 440, endPoint y: 407, distance: 57.9
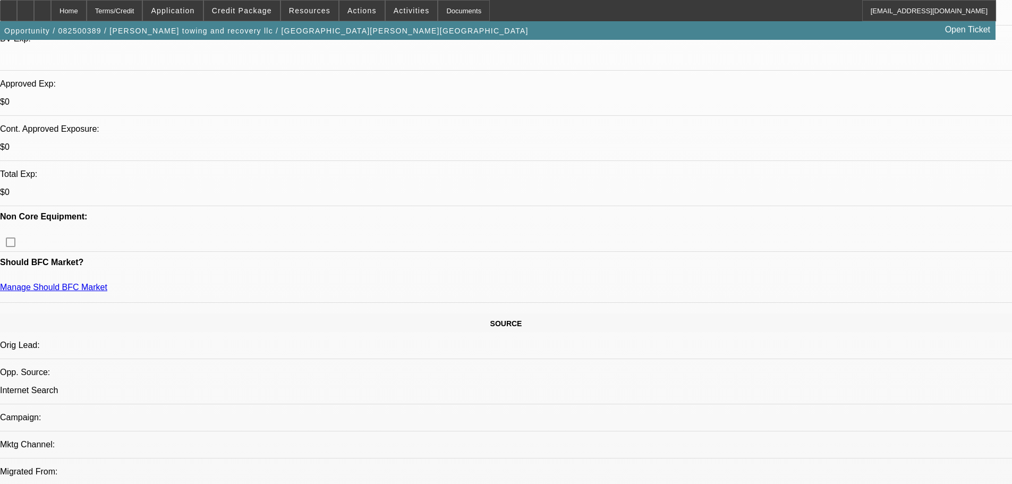
drag, startPoint x: 440, startPoint y: 407, endPoint x: 417, endPoint y: 456, distance: 54.0
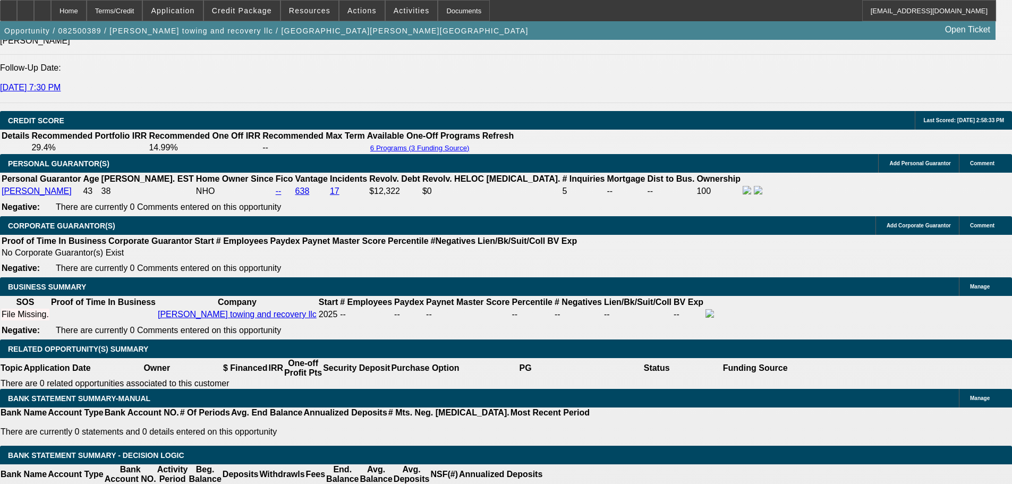
drag, startPoint x: 369, startPoint y: 339, endPoint x: 363, endPoint y: 363, distance: 24.6
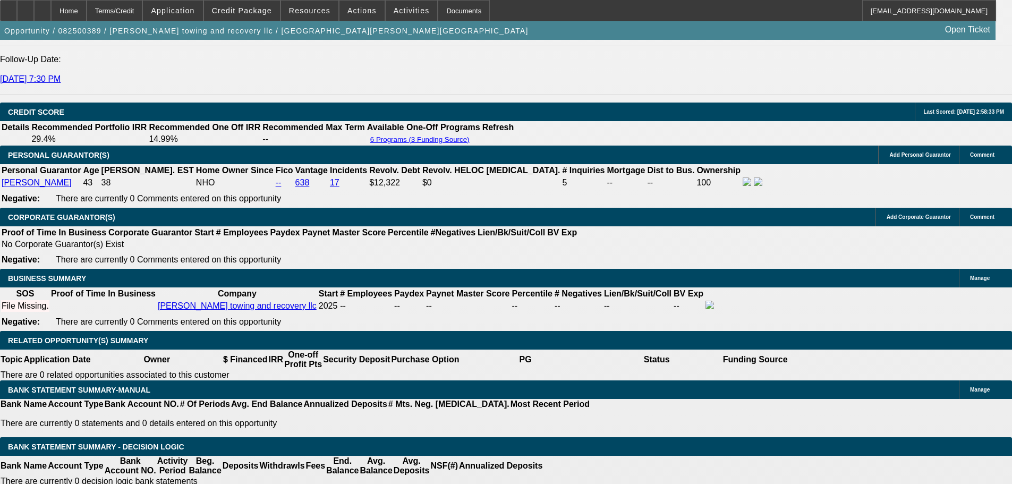
drag, startPoint x: 359, startPoint y: 362, endPoint x: 341, endPoint y: 260, distance: 104.1
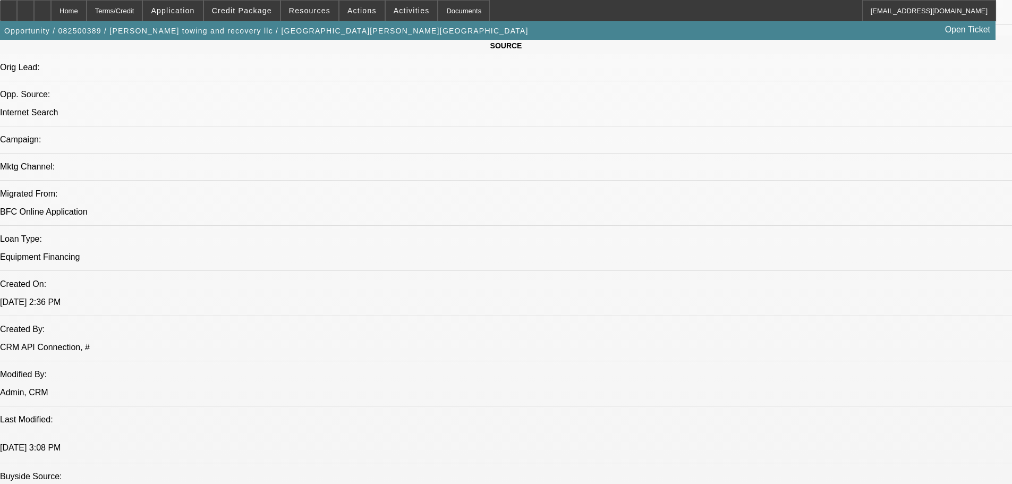
scroll to position [0, 0]
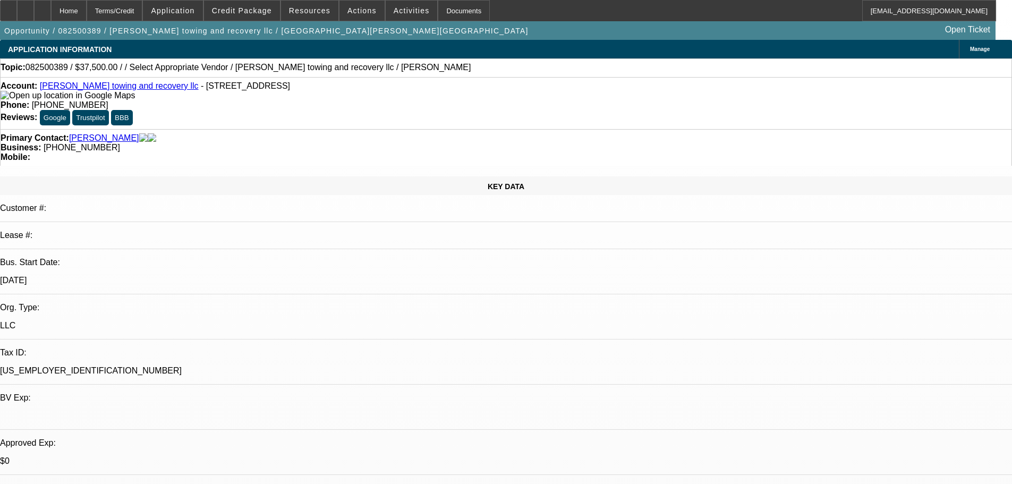
drag, startPoint x: 417, startPoint y: 191, endPoint x: 1015, endPoint y: 250, distance: 601.2
